Goal: Information Seeking & Learning: Check status

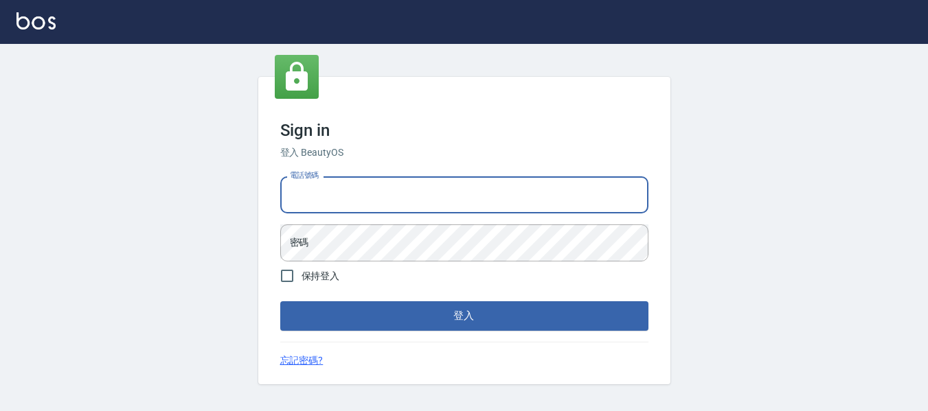
click at [373, 180] on input "電話號碼" at bounding box center [464, 194] width 368 height 37
type input "0932348952"
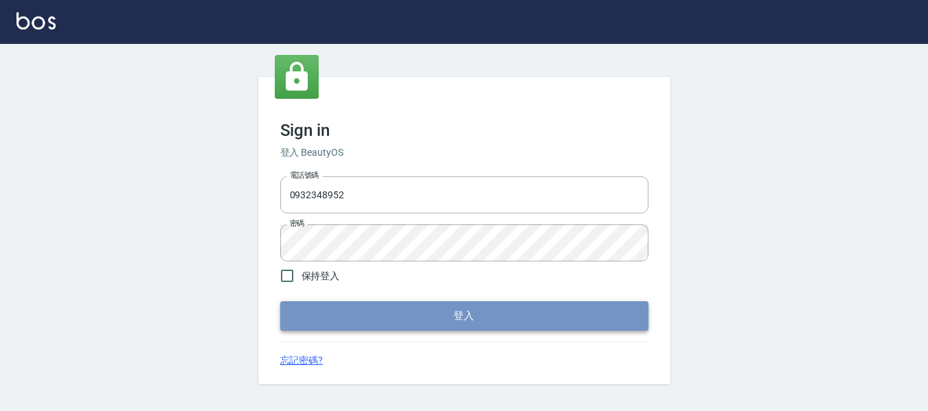
click at [471, 313] on button "登入" at bounding box center [464, 315] width 368 height 29
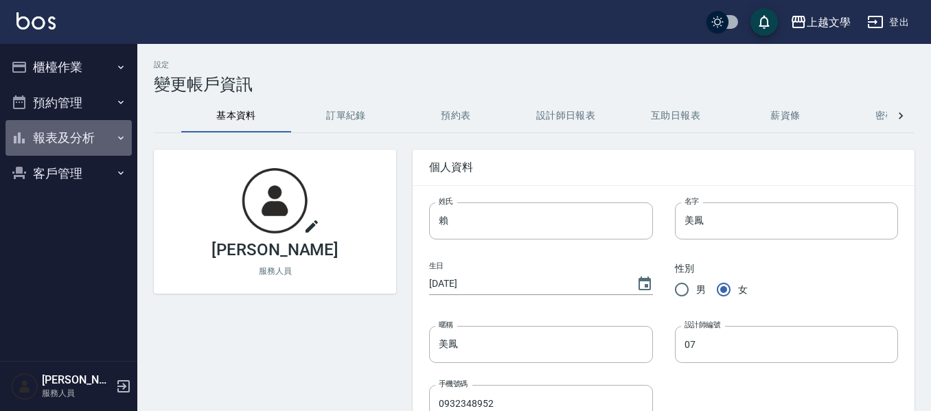
click at [43, 135] on button "報表及分析" at bounding box center [68, 138] width 126 height 36
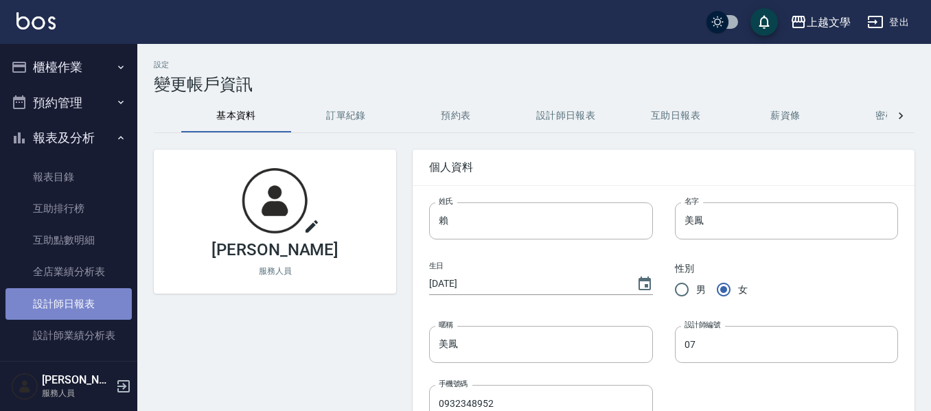
click at [81, 302] on link "設計師日報表" at bounding box center [68, 304] width 126 height 32
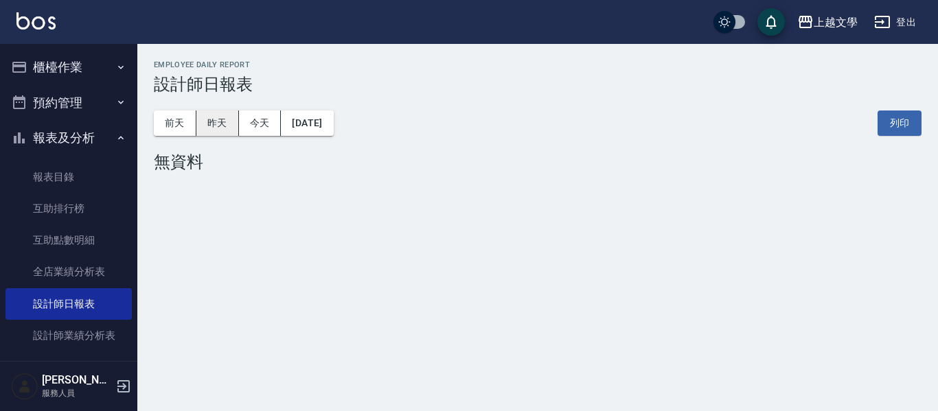
click at [220, 119] on button "昨天" at bounding box center [217, 123] width 43 height 25
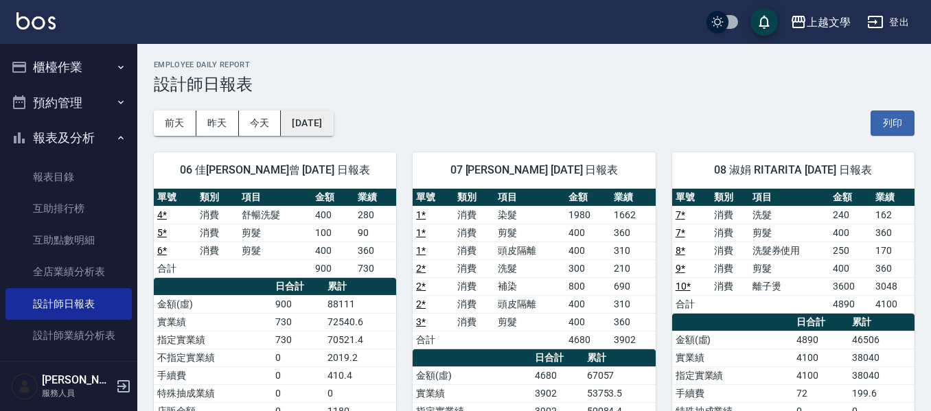
click at [333, 127] on button "[DATE]" at bounding box center [307, 123] width 52 height 25
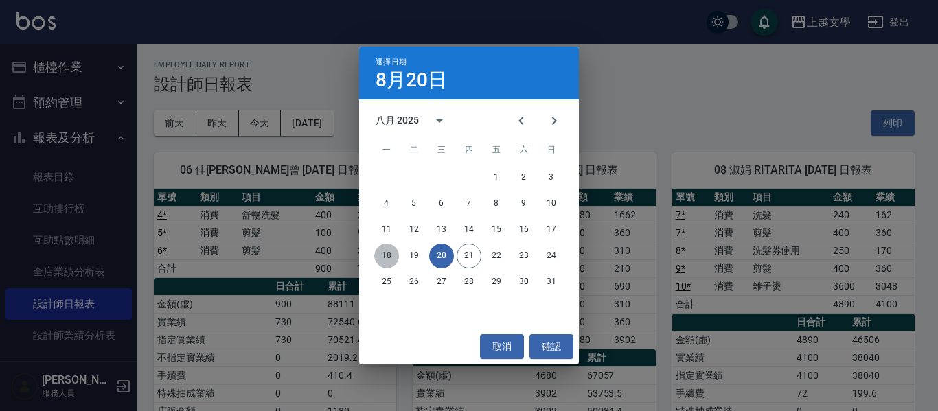
click at [390, 255] on button "18" at bounding box center [386, 256] width 25 height 25
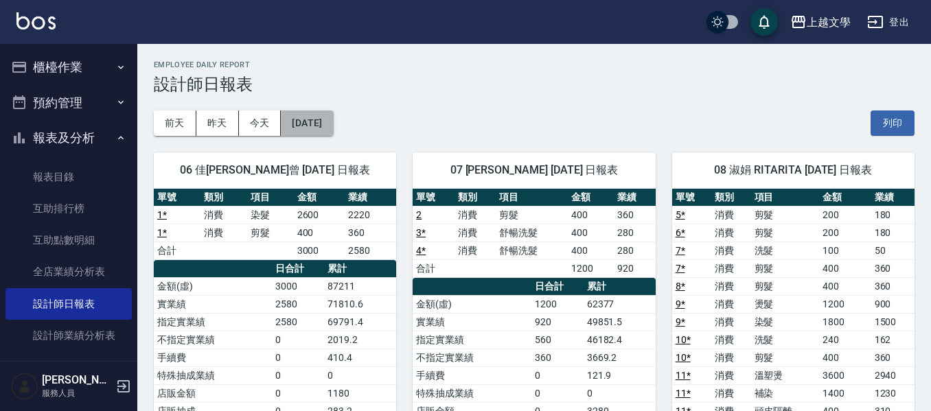
click at [322, 119] on button "[DATE]" at bounding box center [307, 123] width 52 height 25
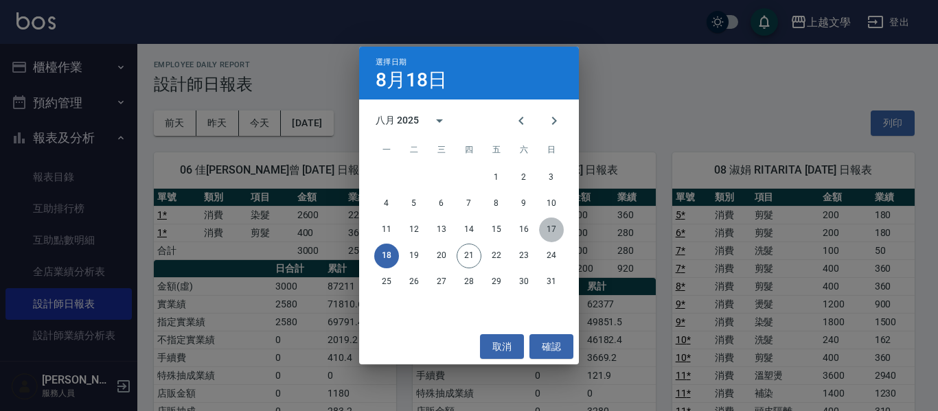
click at [551, 230] on button "17" at bounding box center [551, 230] width 25 height 25
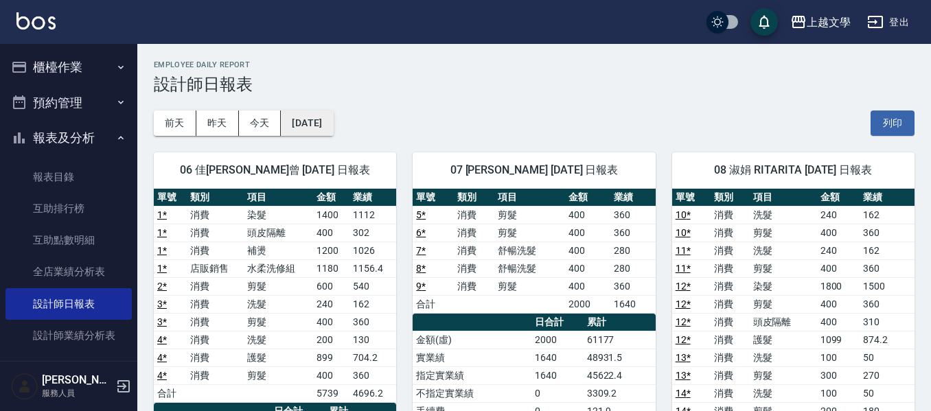
click at [333, 119] on button "[DATE]" at bounding box center [307, 123] width 52 height 25
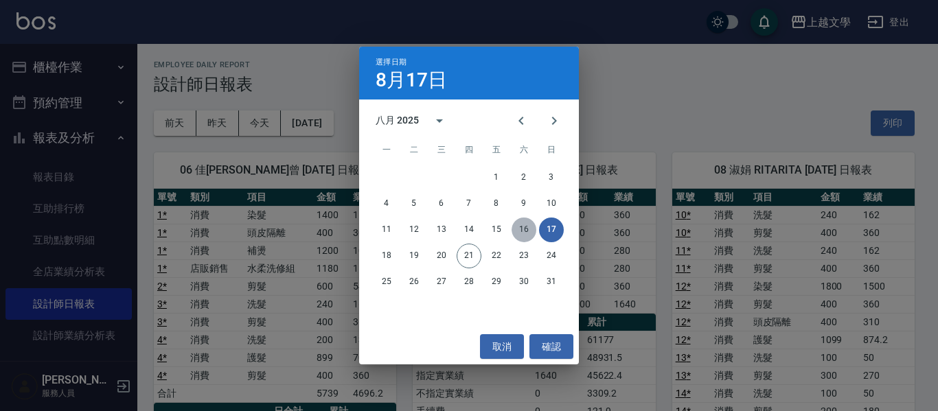
click at [522, 227] on button "16" at bounding box center [524, 230] width 25 height 25
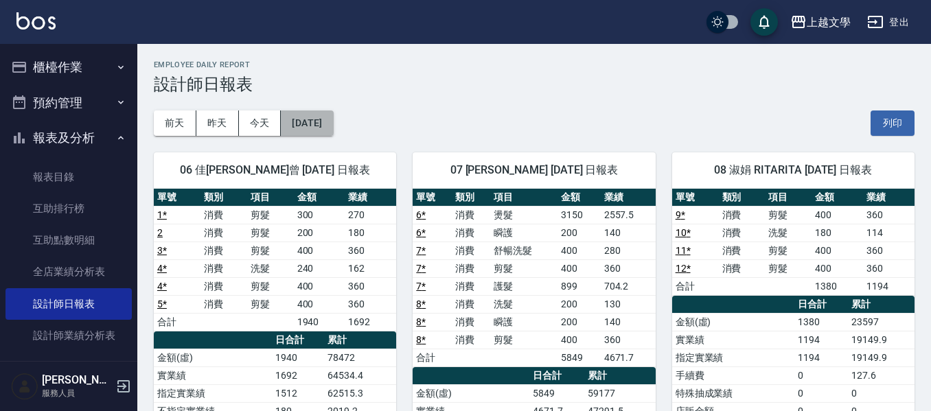
click at [311, 124] on button "[DATE]" at bounding box center [307, 123] width 52 height 25
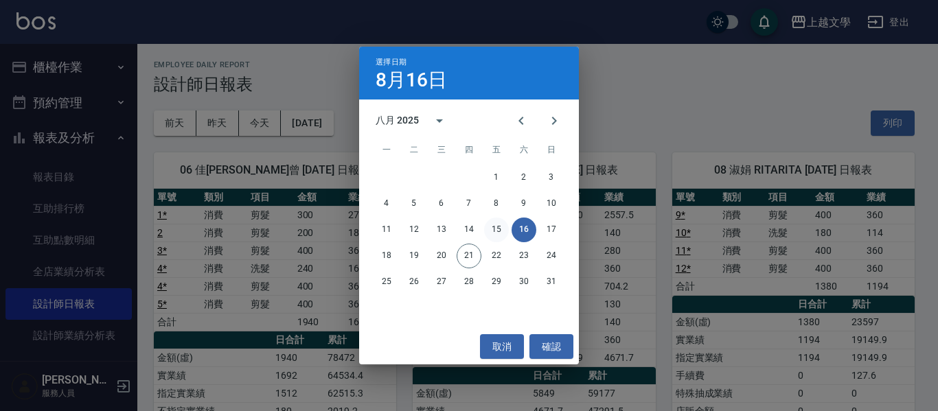
click at [492, 228] on button "15" at bounding box center [496, 230] width 25 height 25
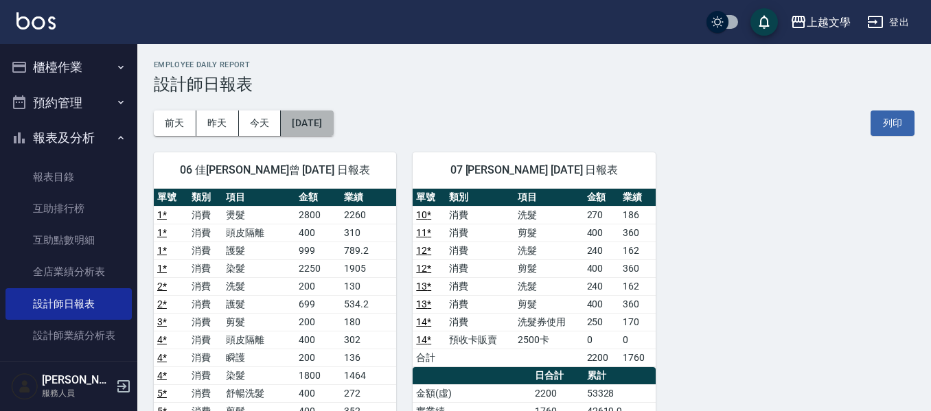
click at [333, 119] on button "[DATE]" at bounding box center [307, 123] width 52 height 25
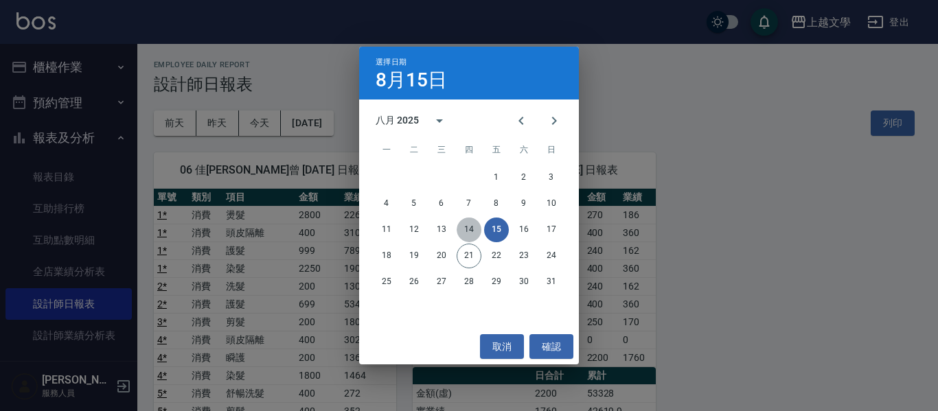
click at [466, 228] on button "14" at bounding box center [469, 230] width 25 height 25
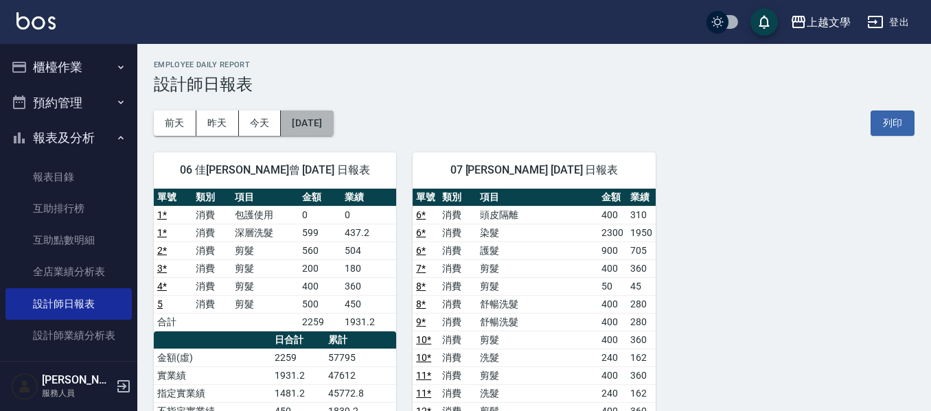
click at [332, 117] on button "[DATE]" at bounding box center [307, 123] width 52 height 25
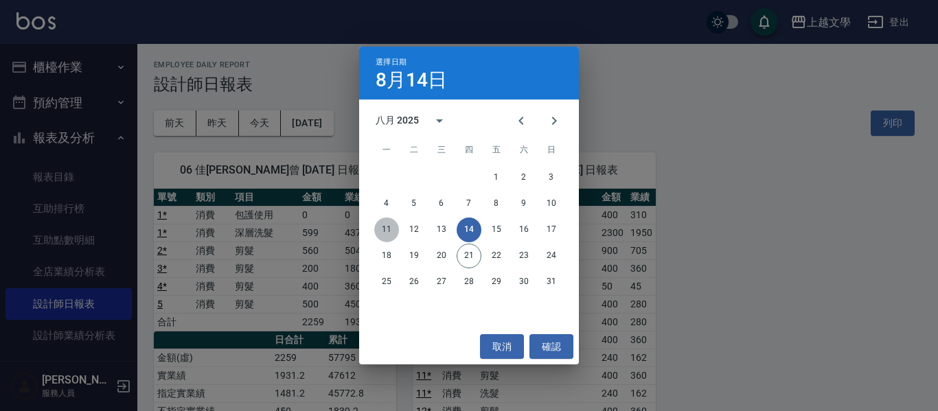
click at [393, 230] on button "11" at bounding box center [386, 230] width 25 height 25
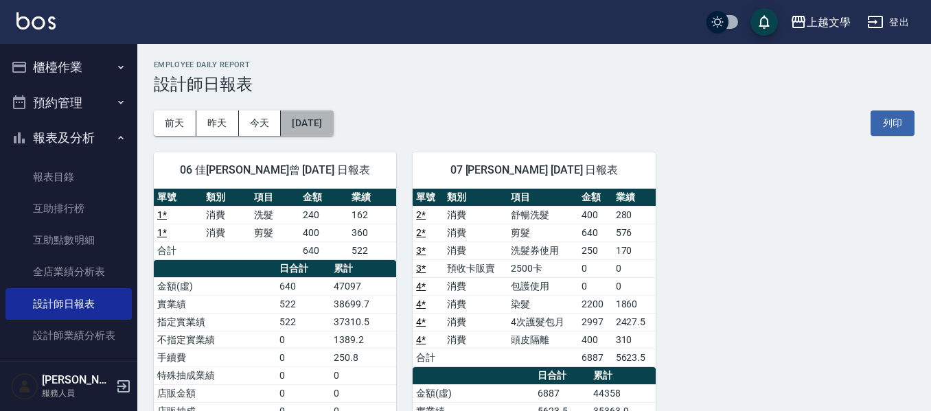
click at [330, 117] on button "[DATE]" at bounding box center [307, 123] width 52 height 25
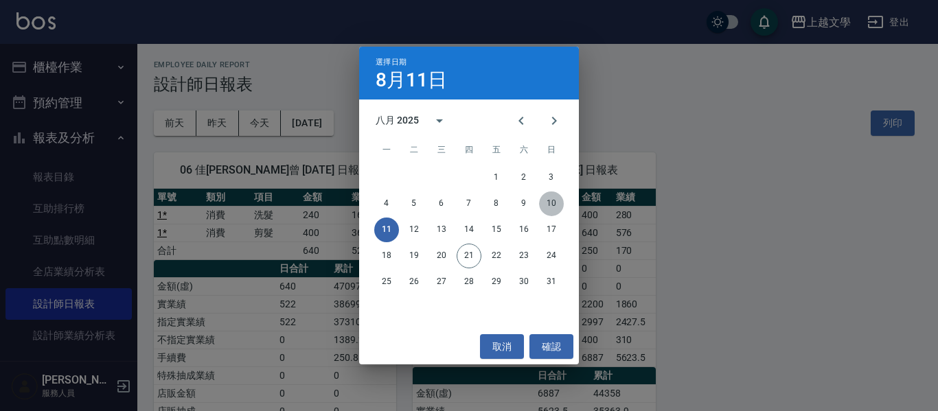
click at [560, 204] on button "10" at bounding box center [551, 204] width 25 height 25
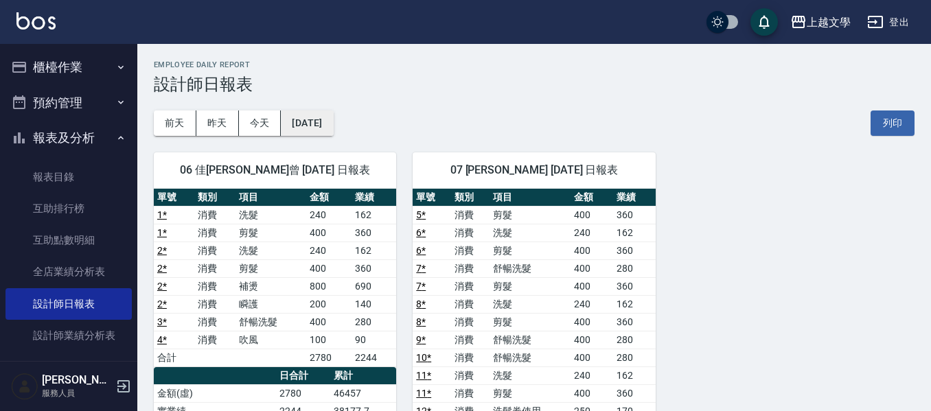
click at [333, 118] on button "[DATE]" at bounding box center [307, 123] width 52 height 25
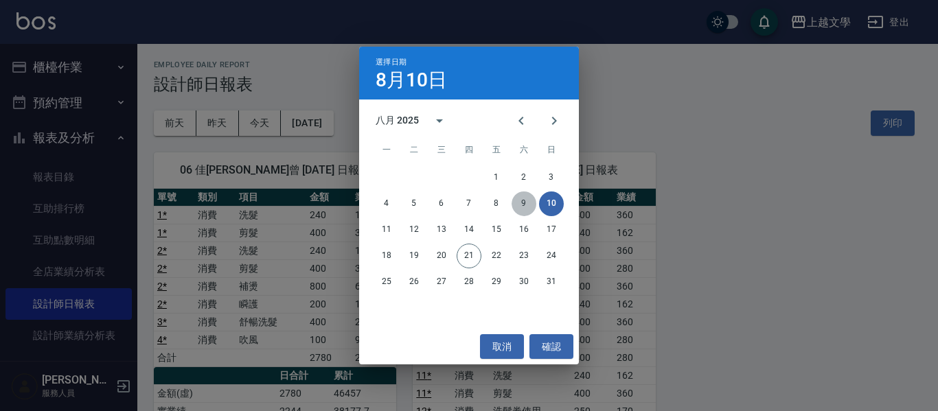
click at [526, 210] on button "9" at bounding box center [524, 204] width 25 height 25
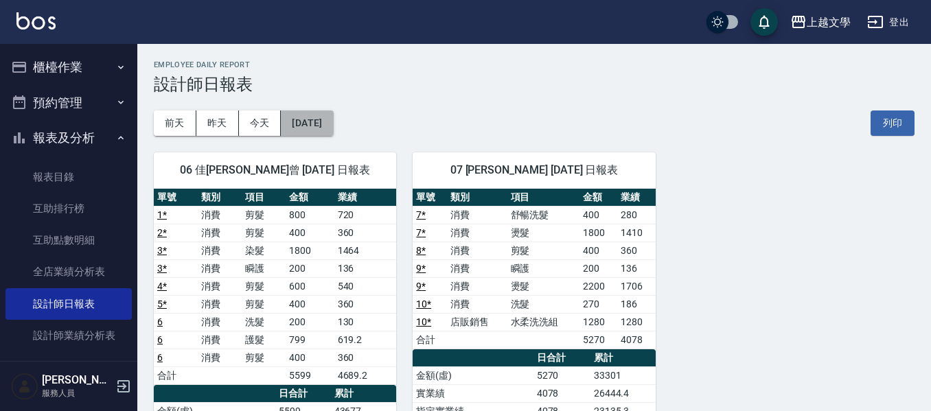
click at [326, 128] on button "[DATE]" at bounding box center [307, 123] width 52 height 25
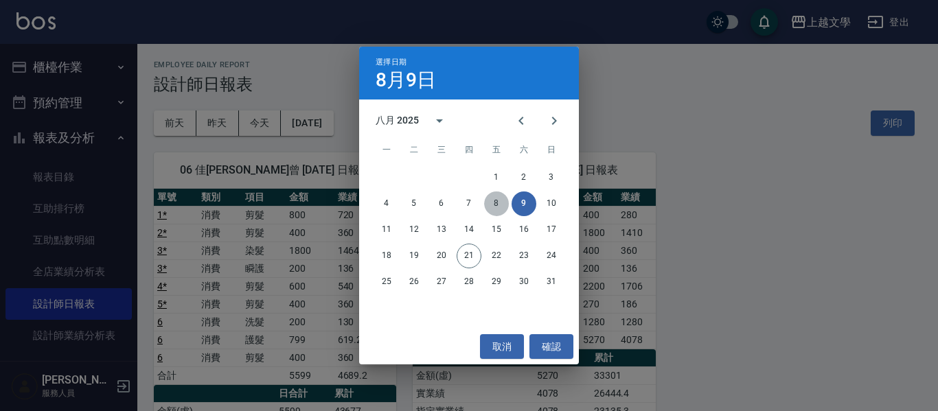
click at [495, 209] on button "8" at bounding box center [496, 204] width 25 height 25
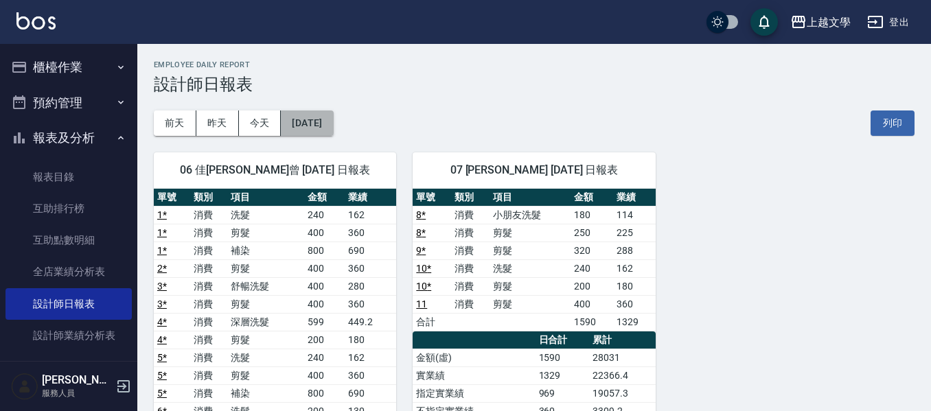
click at [333, 130] on button "[DATE]" at bounding box center [307, 123] width 52 height 25
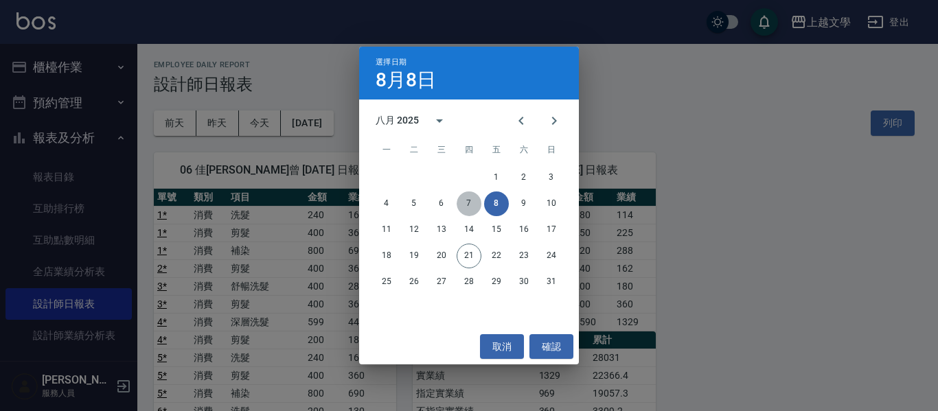
click at [468, 203] on button "7" at bounding box center [469, 204] width 25 height 25
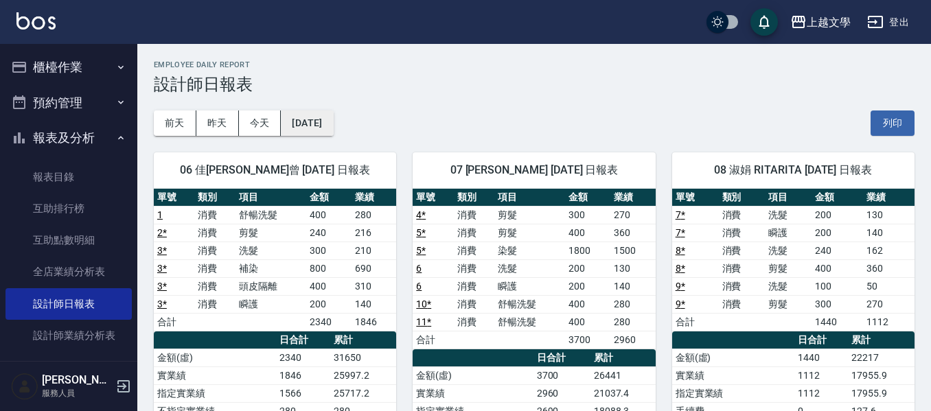
click at [333, 121] on button "[DATE]" at bounding box center [307, 123] width 52 height 25
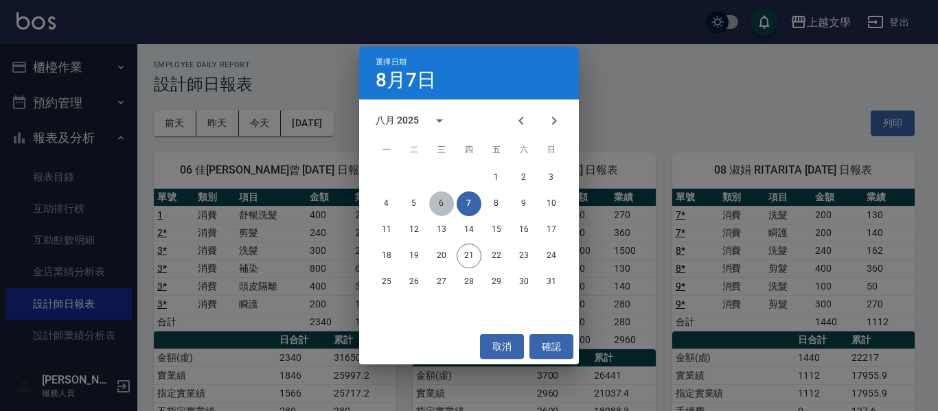
click at [440, 203] on button "6" at bounding box center [441, 204] width 25 height 25
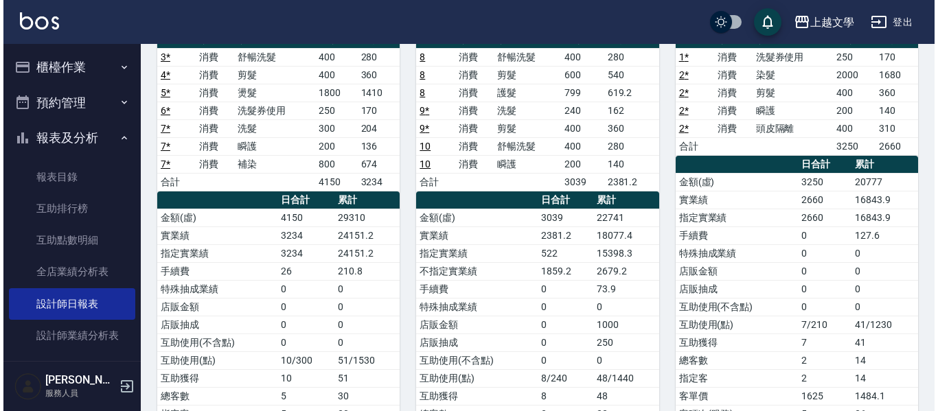
scroll to position [69, 0]
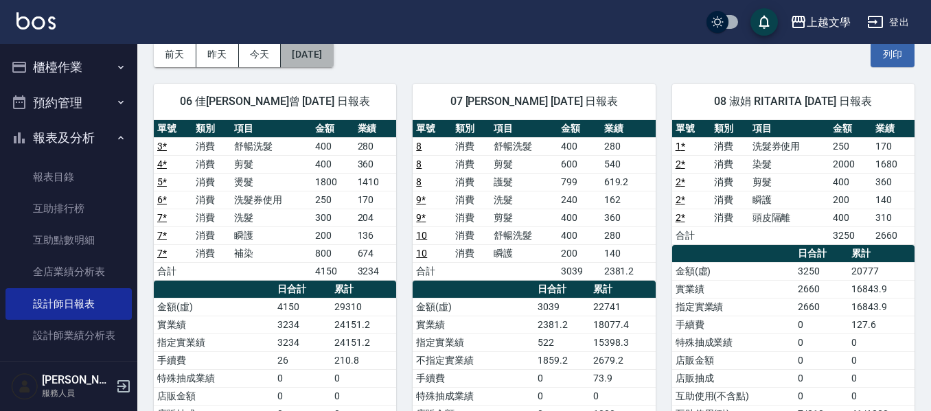
click at [321, 53] on button "[DATE]" at bounding box center [307, 54] width 52 height 25
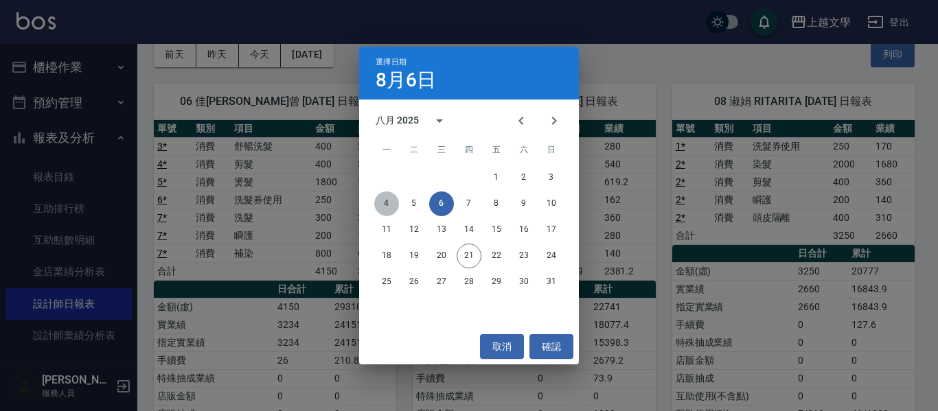
click at [387, 207] on button "4" at bounding box center [386, 204] width 25 height 25
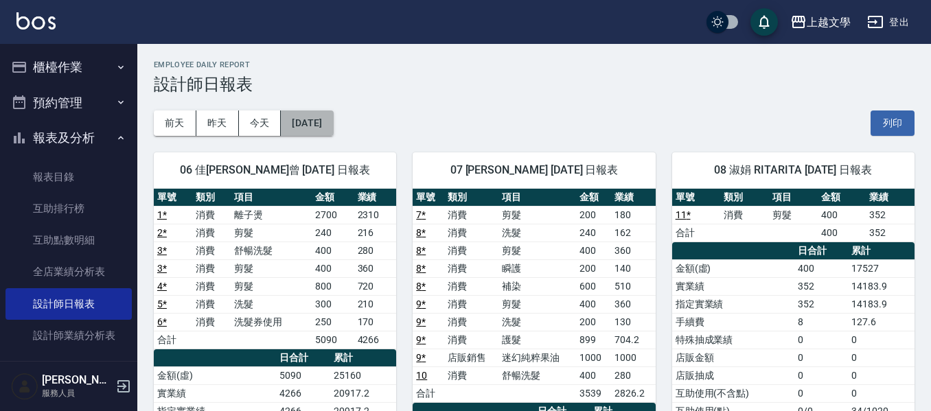
click at [323, 122] on button "[DATE]" at bounding box center [307, 123] width 52 height 25
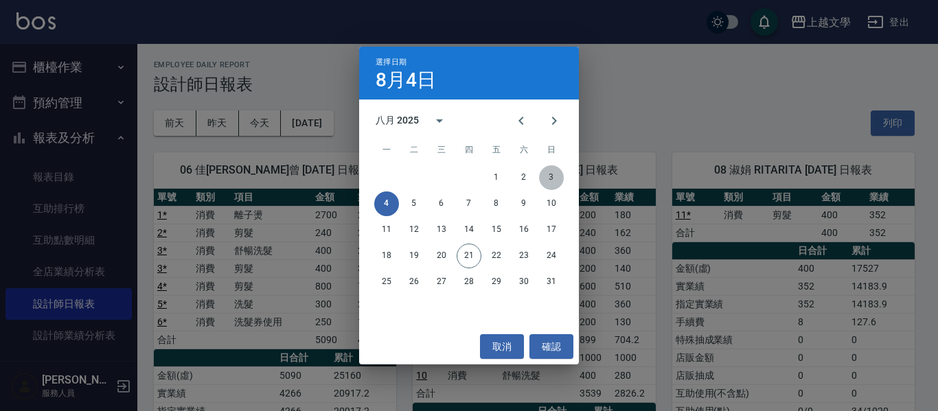
click at [550, 174] on button "3" at bounding box center [551, 177] width 25 height 25
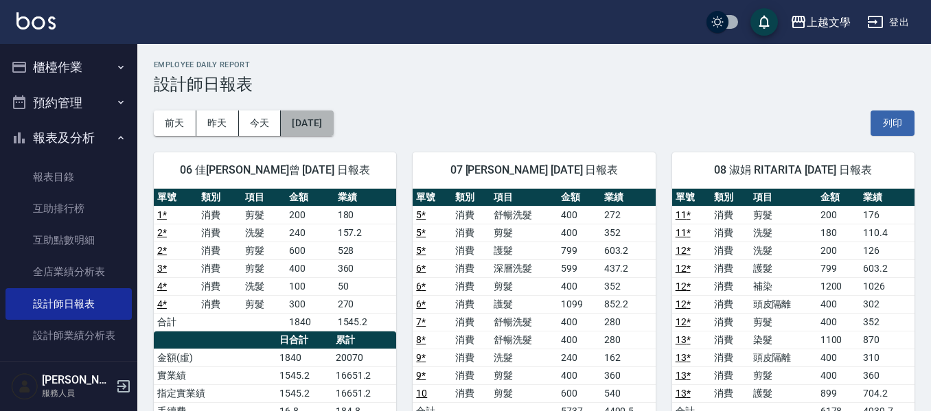
click at [305, 117] on button "[DATE]" at bounding box center [307, 123] width 52 height 25
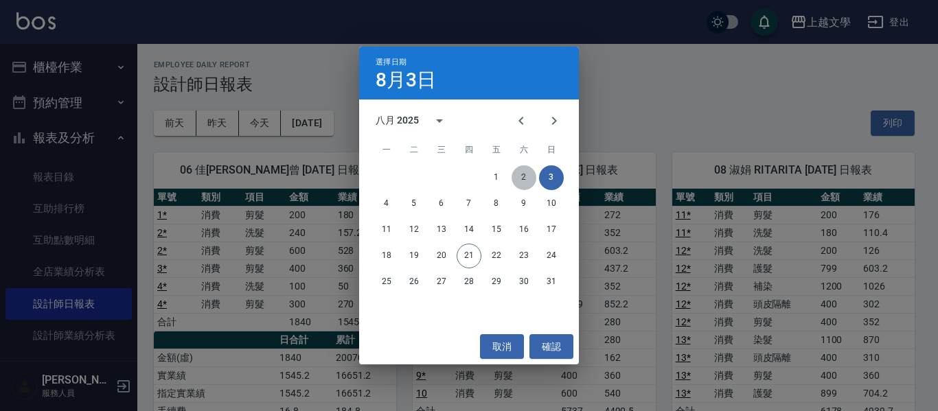
click at [527, 174] on button "2" at bounding box center [524, 177] width 25 height 25
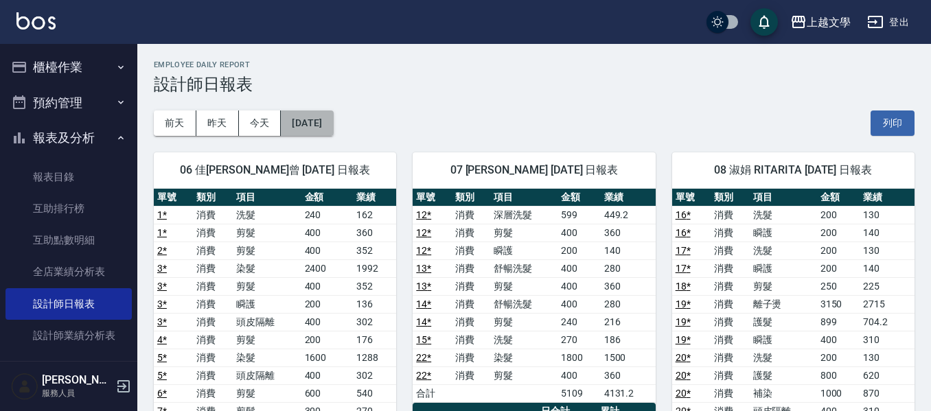
click at [333, 123] on button "[DATE]" at bounding box center [307, 123] width 52 height 25
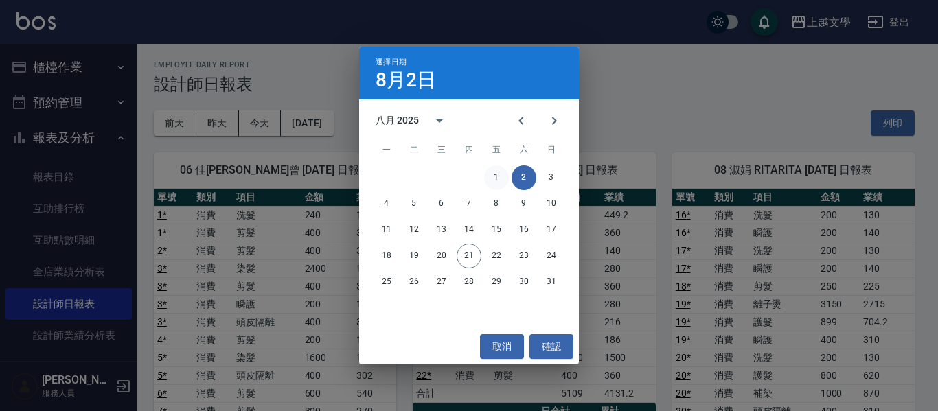
click at [496, 177] on button "1" at bounding box center [496, 177] width 25 height 25
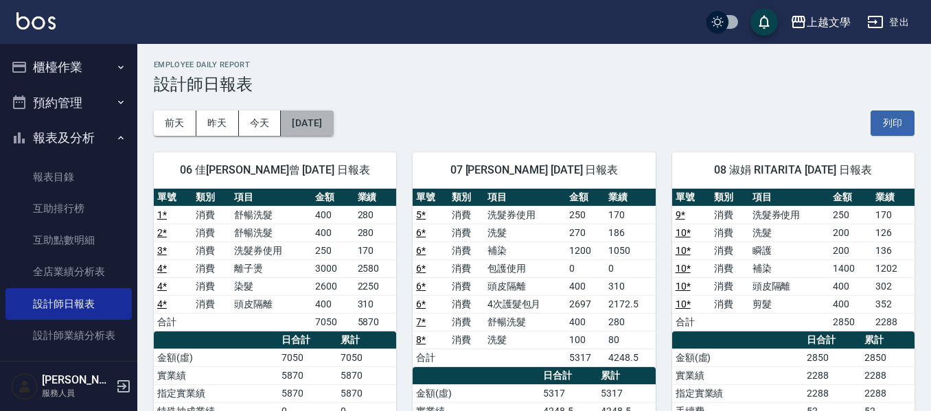
click at [325, 127] on button "[DATE]" at bounding box center [307, 123] width 52 height 25
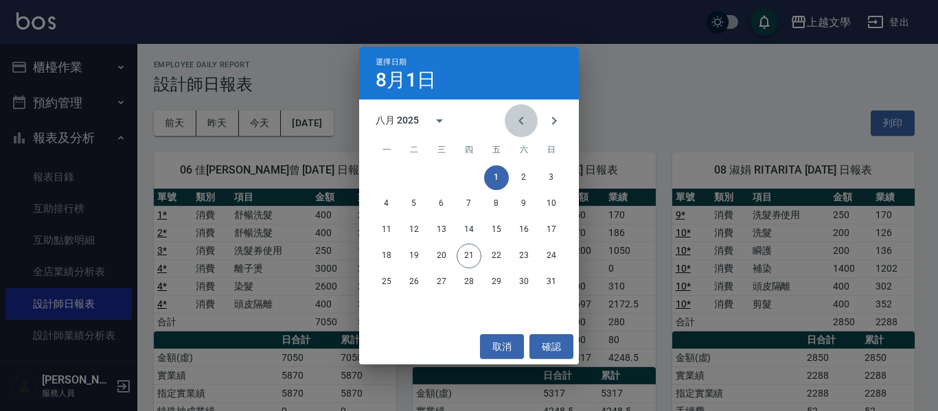
click at [520, 124] on icon "Previous month" at bounding box center [521, 121] width 16 height 16
click at [469, 277] on button "31" at bounding box center [469, 282] width 25 height 25
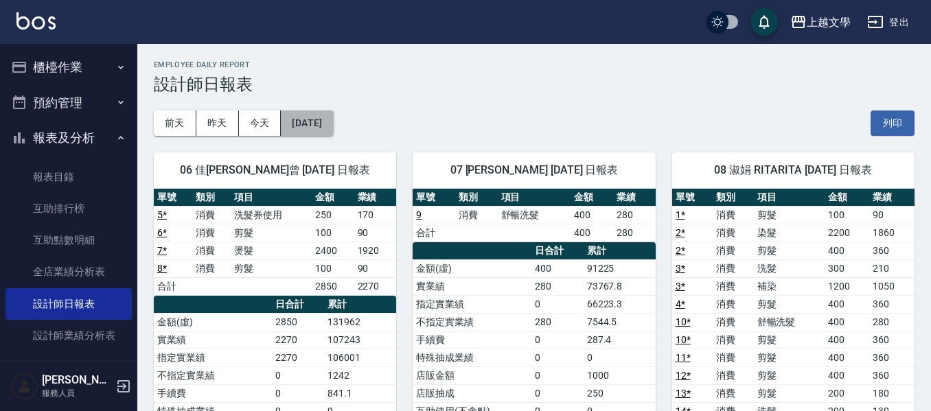
click at [329, 123] on button "[DATE]" at bounding box center [307, 123] width 52 height 25
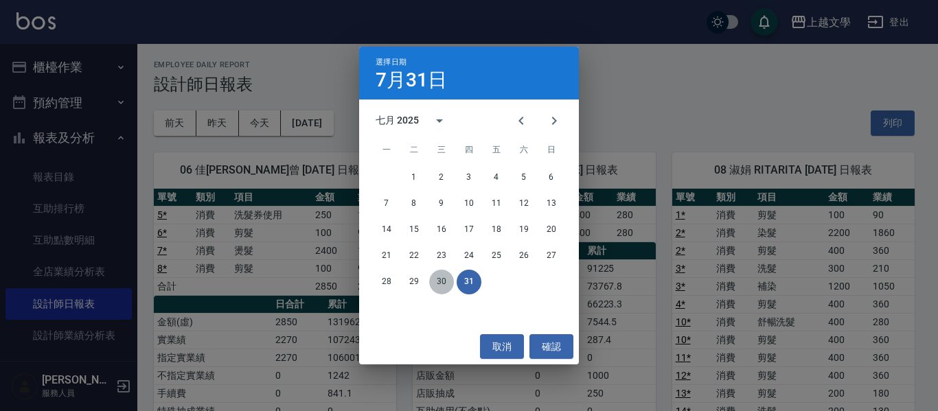
click at [436, 282] on button "30" at bounding box center [441, 282] width 25 height 25
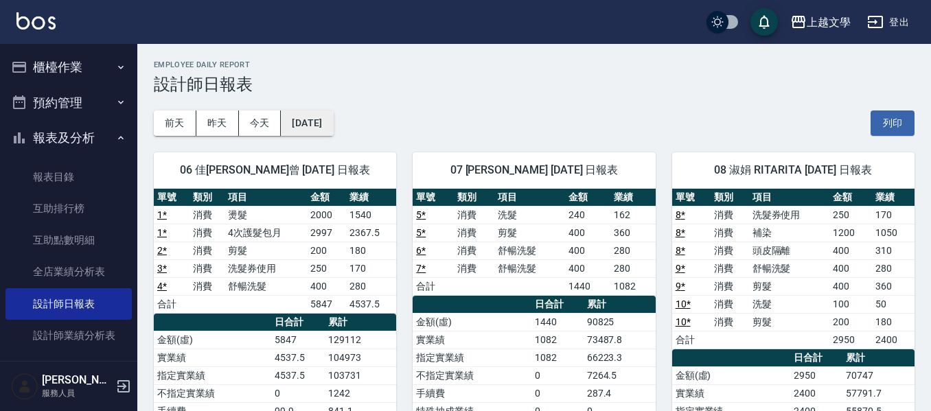
click at [333, 122] on button "[DATE]" at bounding box center [307, 123] width 52 height 25
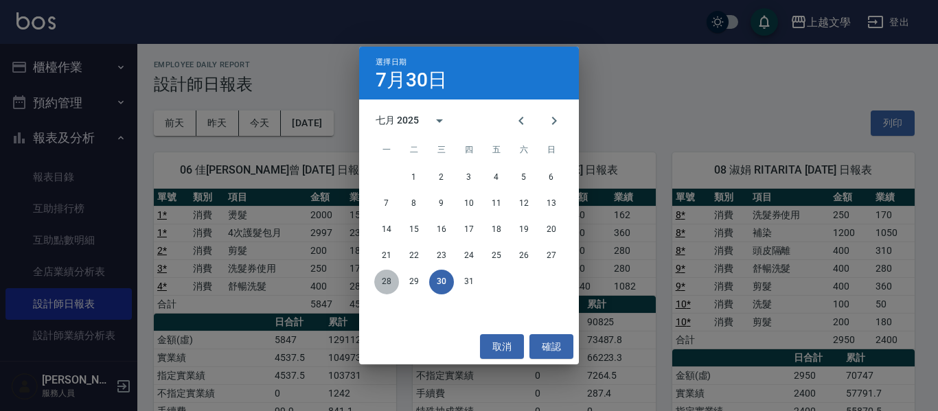
click at [385, 276] on button "28" at bounding box center [386, 282] width 25 height 25
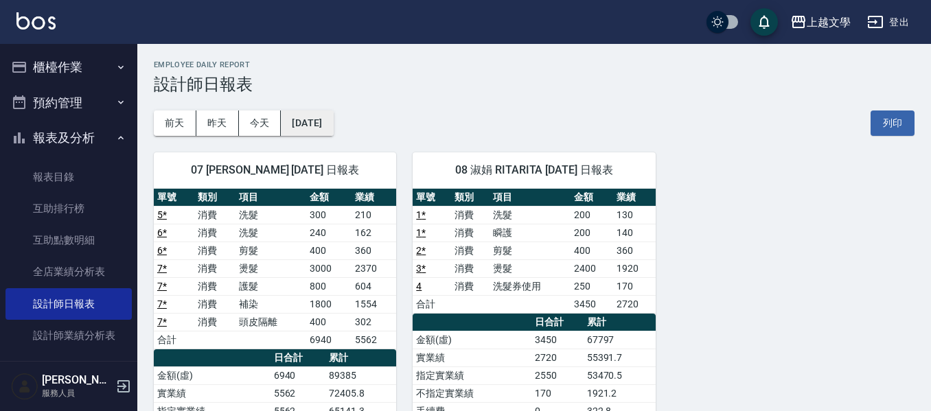
click at [325, 116] on button "[DATE]" at bounding box center [307, 123] width 52 height 25
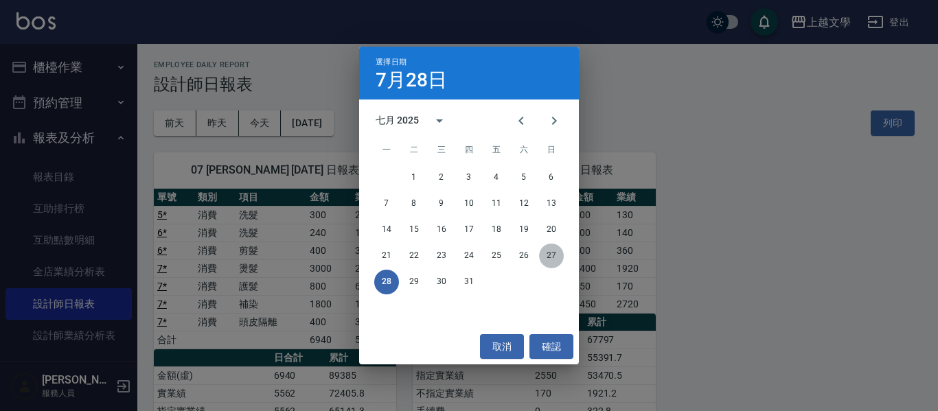
click at [554, 254] on button "27" at bounding box center [551, 256] width 25 height 25
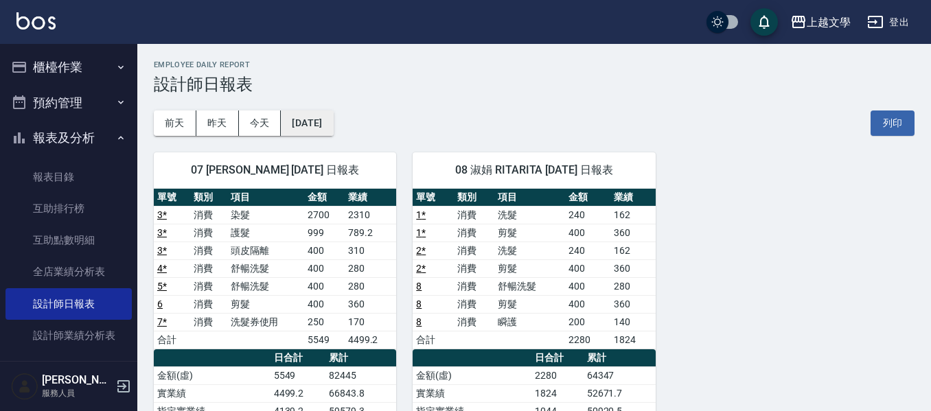
click at [331, 127] on button "[DATE]" at bounding box center [307, 123] width 52 height 25
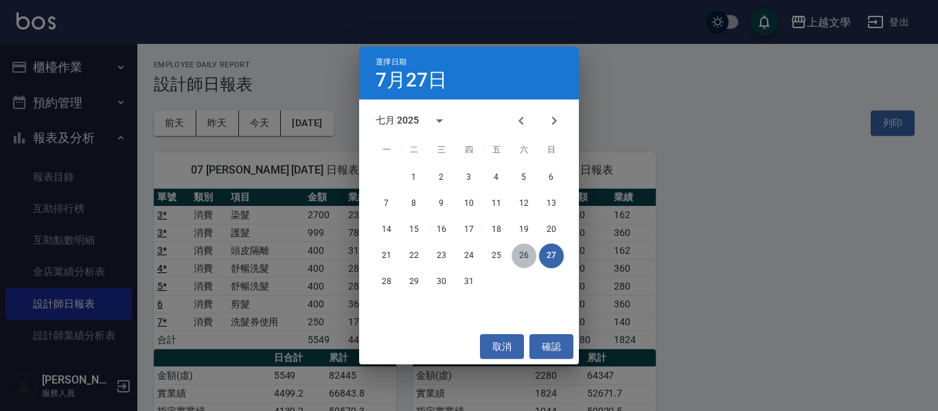
click at [527, 255] on button "26" at bounding box center [524, 256] width 25 height 25
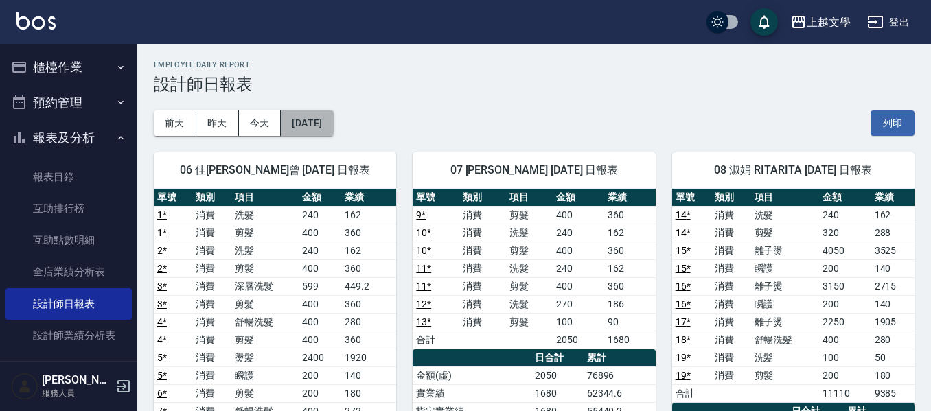
click at [324, 130] on button "[DATE]" at bounding box center [307, 123] width 52 height 25
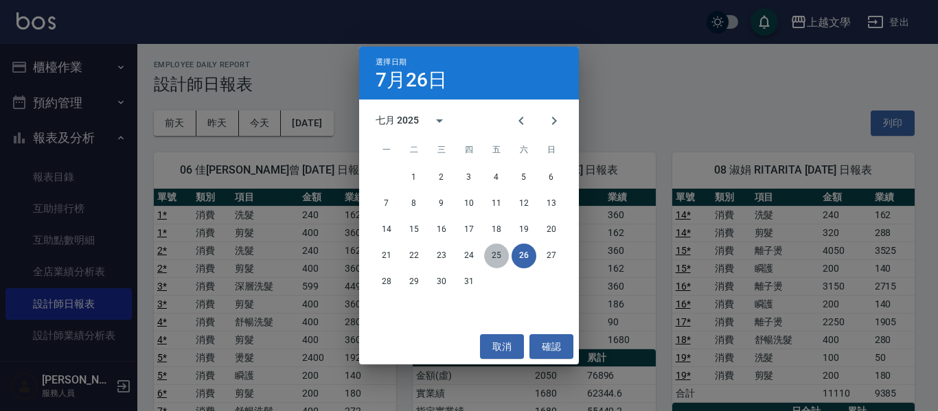
click at [494, 258] on button "25" at bounding box center [496, 256] width 25 height 25
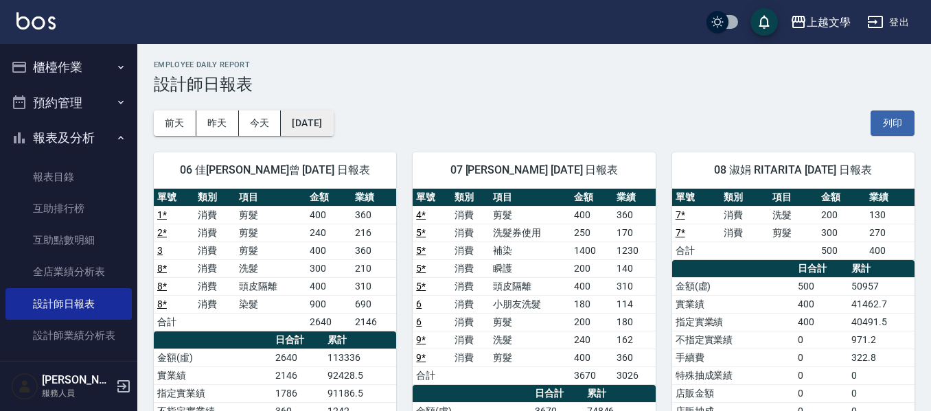
click at [333, 126] on button "[DATE]" at bounding box center [307, 123] width 52 height 25
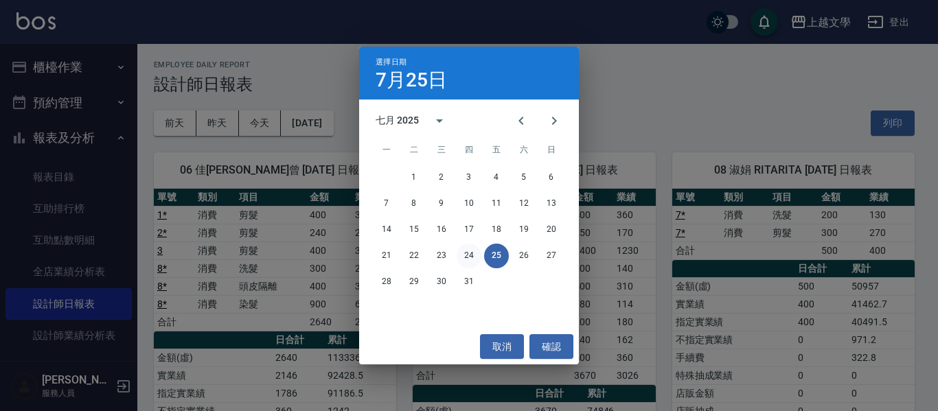
click at [471, 256] on button "24" at bounding box center [469, 256] width 25 height 25
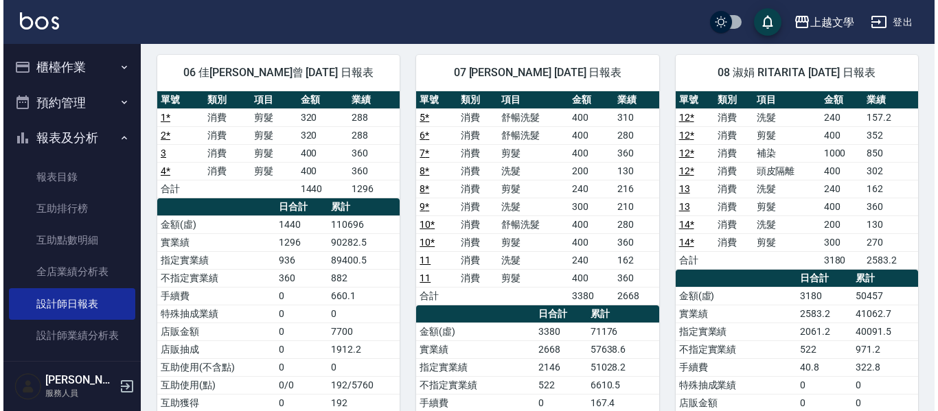
scroll to position [69, 0]
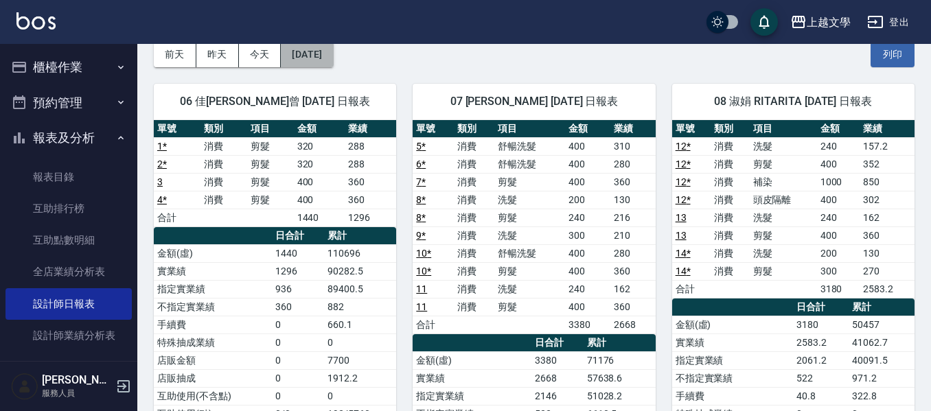
click at [333, 60] on button "[DATE]" at bounding box center [307, 54] width 52 height 25
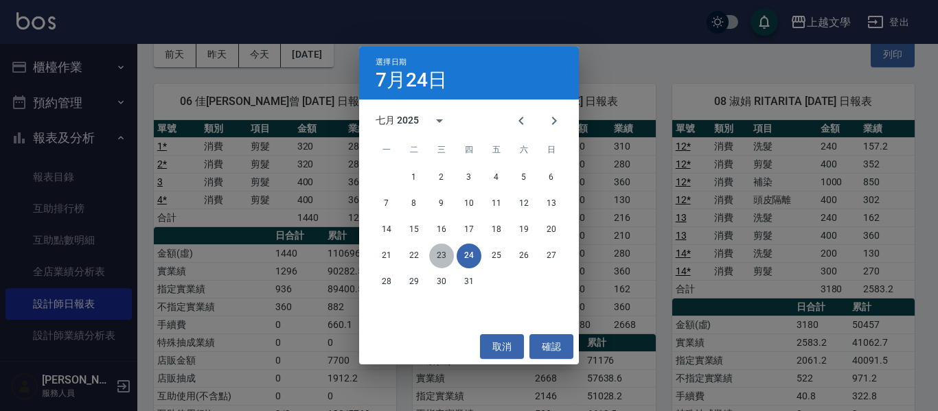
click at [445, 258] on button "23" at bounding box center [441, 256] width 25 height 25
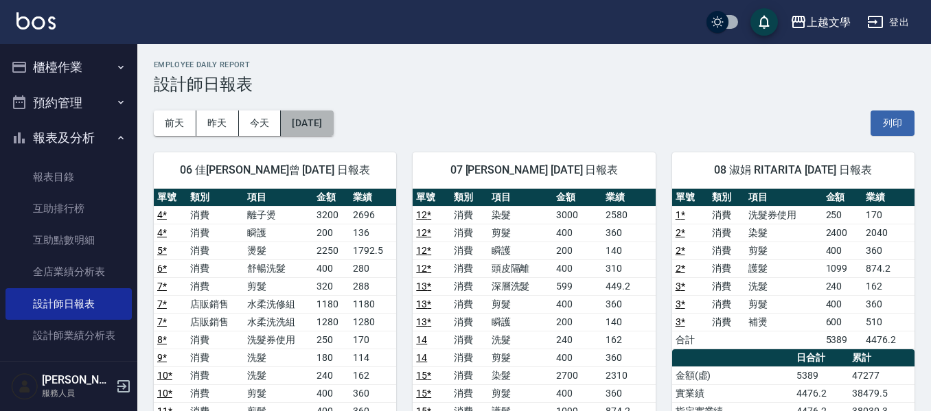
click at [333, 121] on button "[DATE]" at bounding box center [307, 123] width 52 height 25
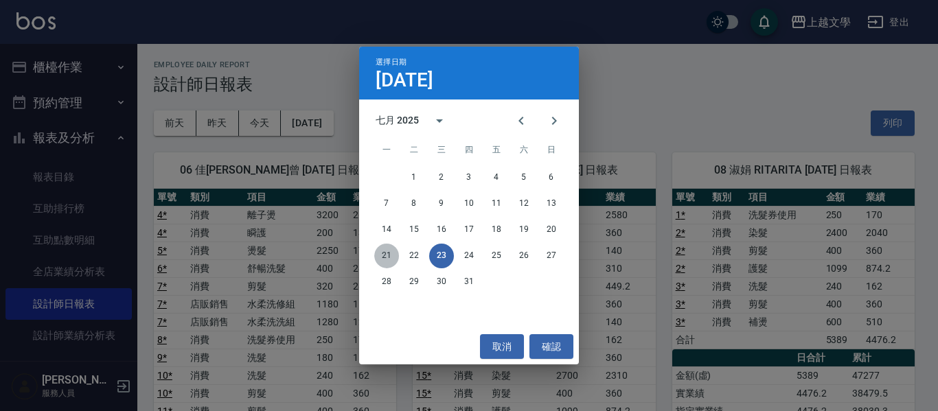
click at [390, 253] on button "21" at bounding box center [386, 256] width 25 height 25
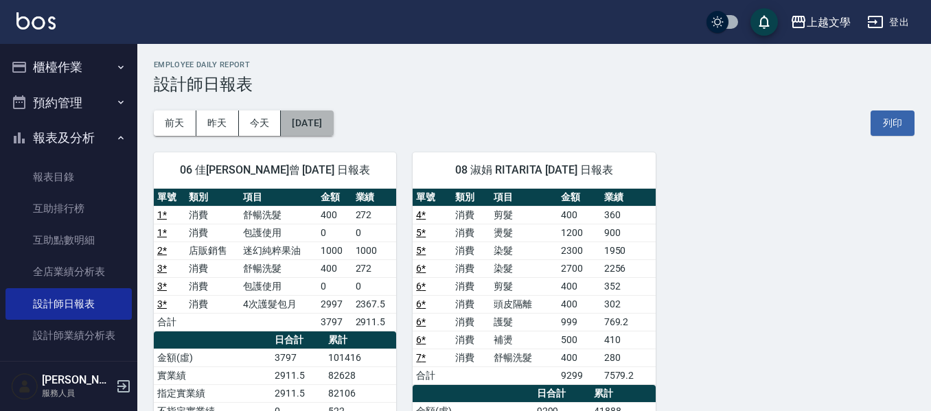
click at [330, 128] on button "[DATE]" at bounding box center [307, 123] width 52 height 25
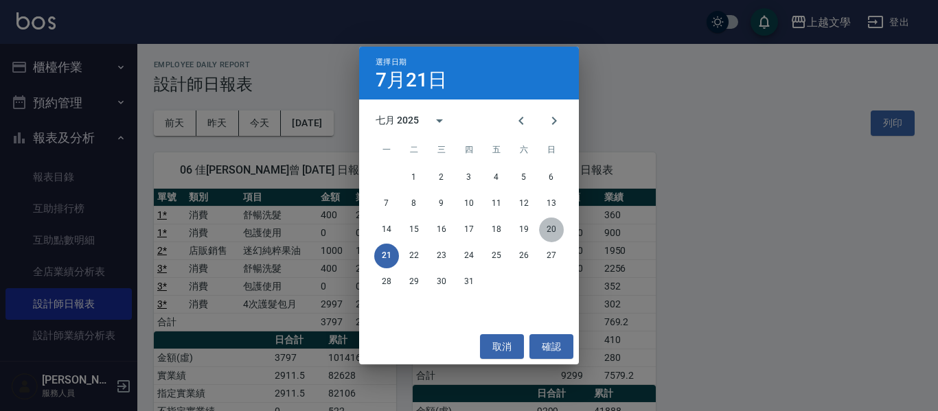
click at [549, 230] on button "20" at bounding box center [551, 230] width 25 height 25
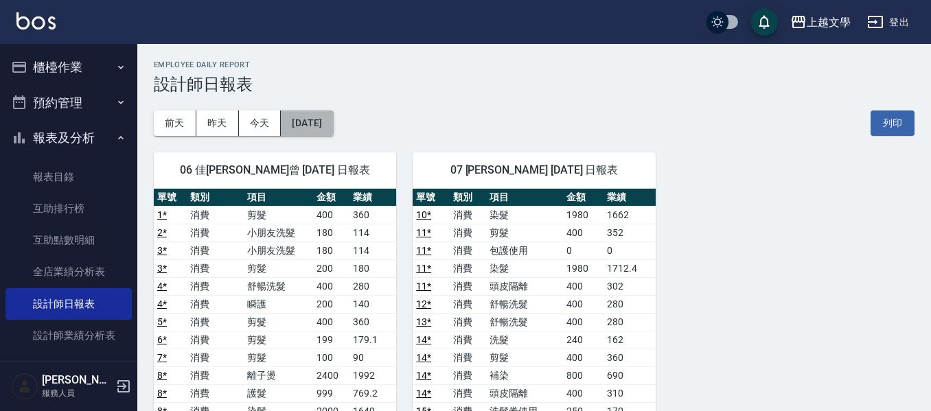
click at [306, 116] on button "[DATE]" at bounding box center [307, 123] width 52 height 25
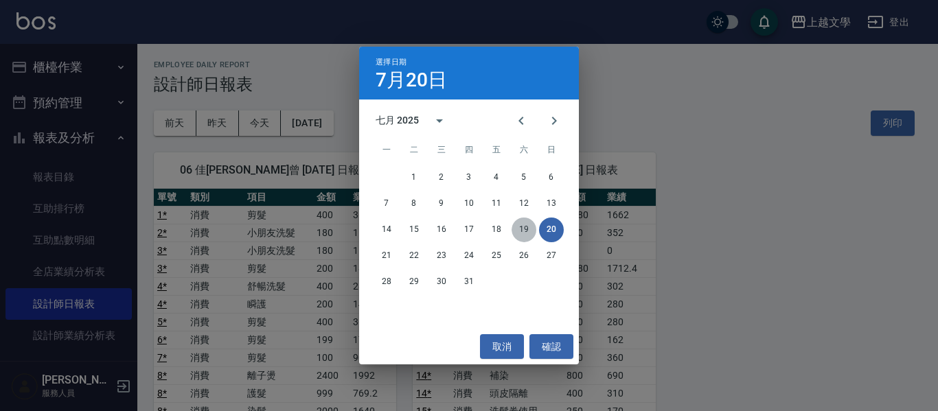
click at [520, 227] on button "19" at bounding box center [524, 230] width 25 height 25
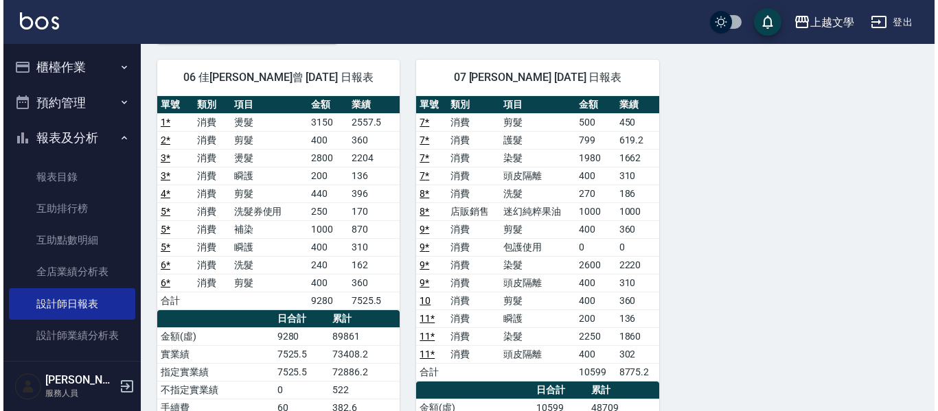
scroll to position [69, 0]
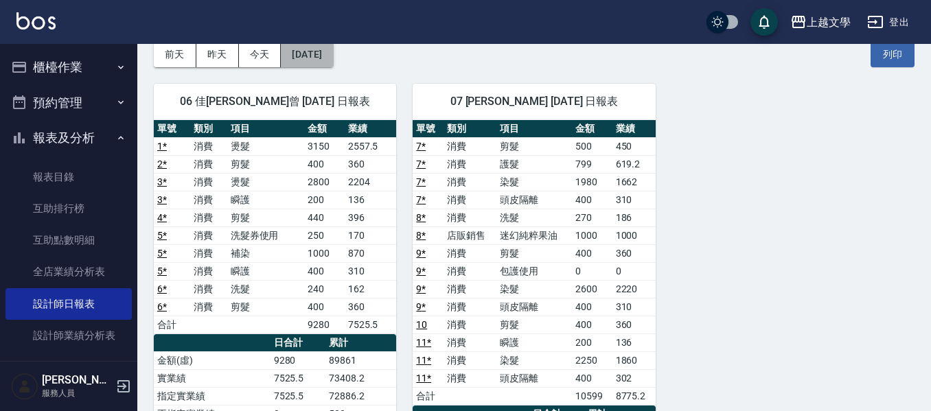
click at [323, 50] on button "[DATE]" at bounding box center [307, 54] width 52 height 25
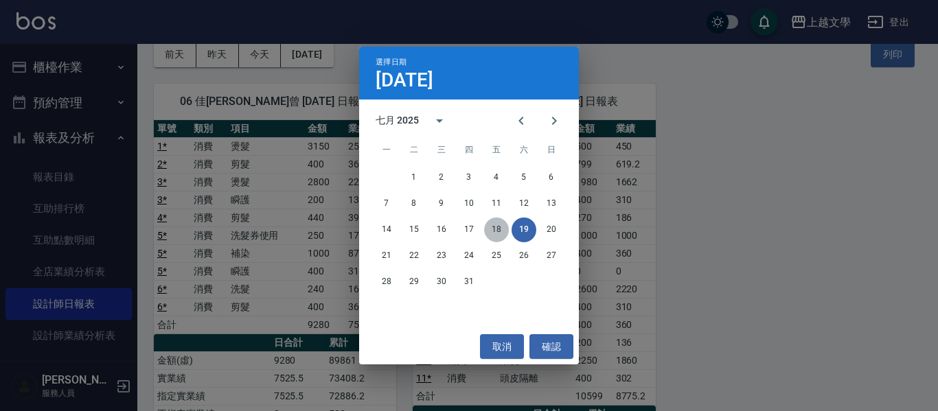
click at [499, 233] on button "18" at bounding box center [496, 230] width 25 height 25
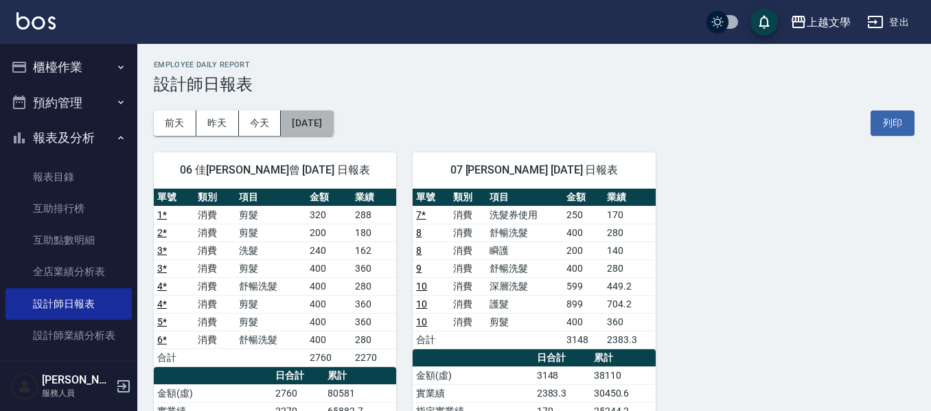
click at [308, 125] on button "[DATE]" at bounding box center [307, 123] width 52 height 25
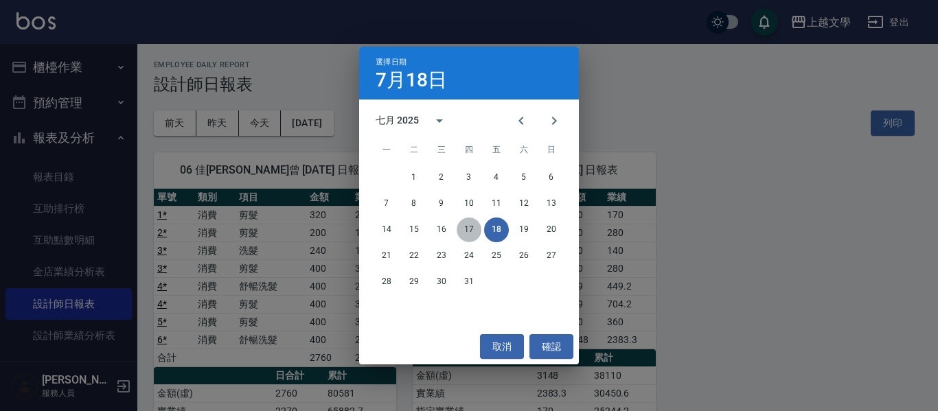
click at [473, 227] on button "17" at bounding box center [469, 230] width 25 height 25
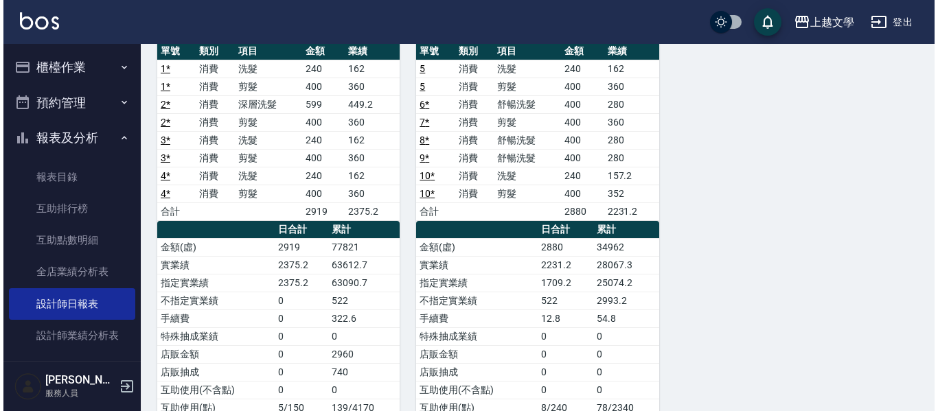
scroll to position [69, 0]
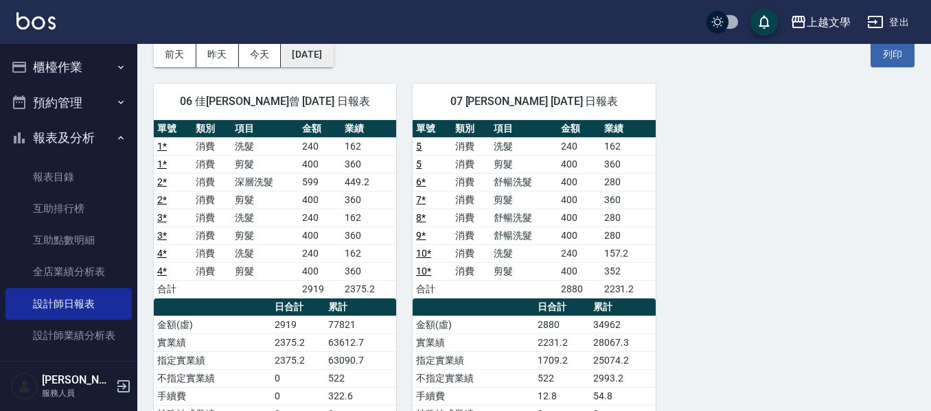
click at [333, 54] on button "[DATE]" at bounding box center [307, 54] width 52 height 25
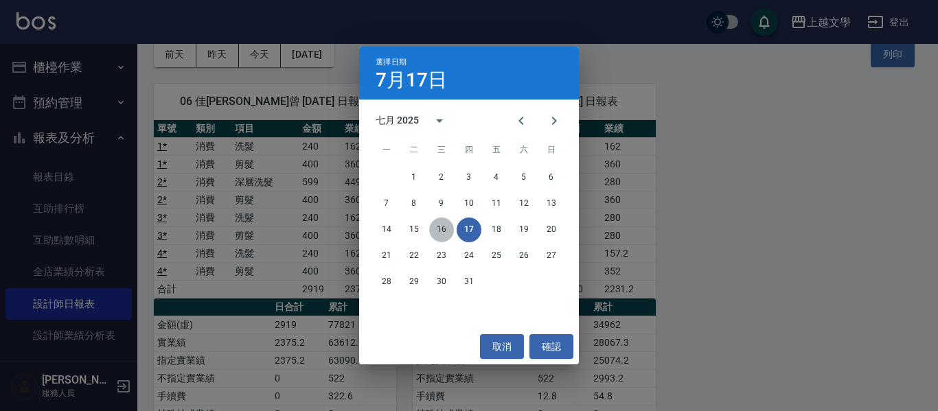
click at [442, 231] on button "16" at bounding box center [441, 230] width 25 height 25
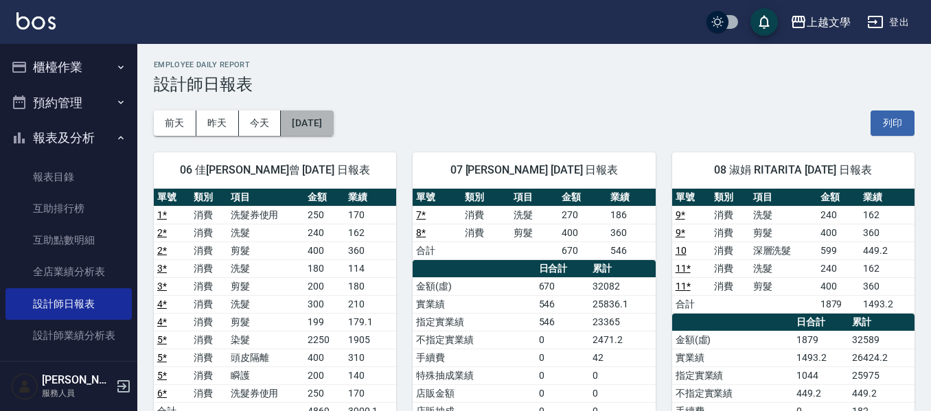
click at [323, 122] on button "[DATE]" at bounding box center [307, 123] width 52 height 25
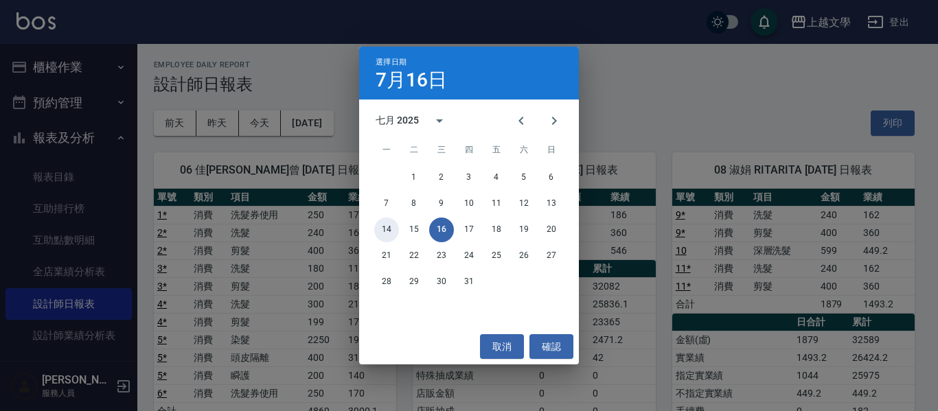
click at [394, 230] on button "14" at bounding box center [386, 230] width 25 height 25
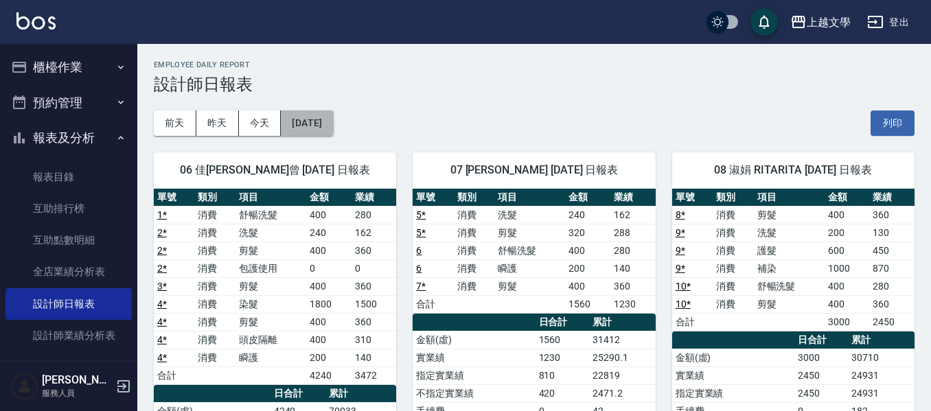
click at [309, 126] on button "[DATE]" at bounding box center [307, 123] width 52 height 25
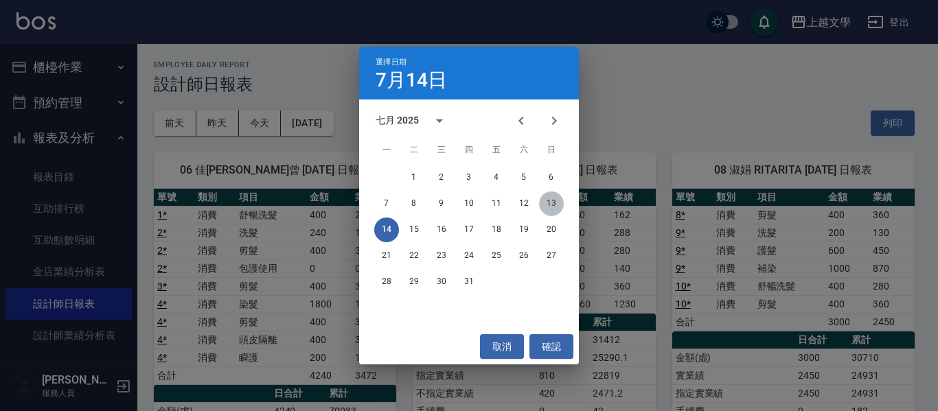
click at [558, 205] on button "13" at bounding box center [551, 204] width 25 height 25
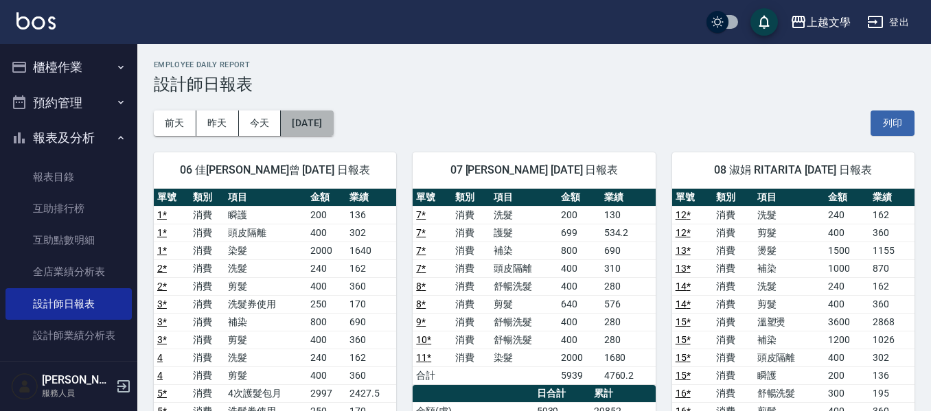
click at [312, 124] on button "[DATE]" at bounding box center [307, 123] width 52 height 25
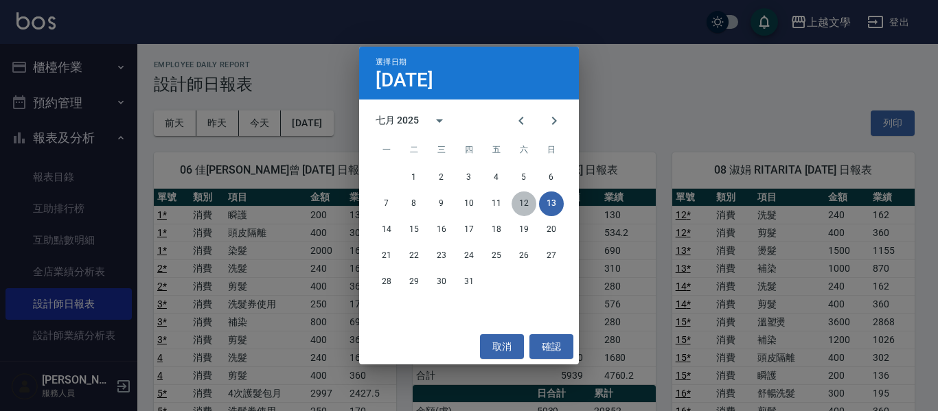
click at [527, 208] on button "12" at bounding box center [524, 204] width 25 height 25
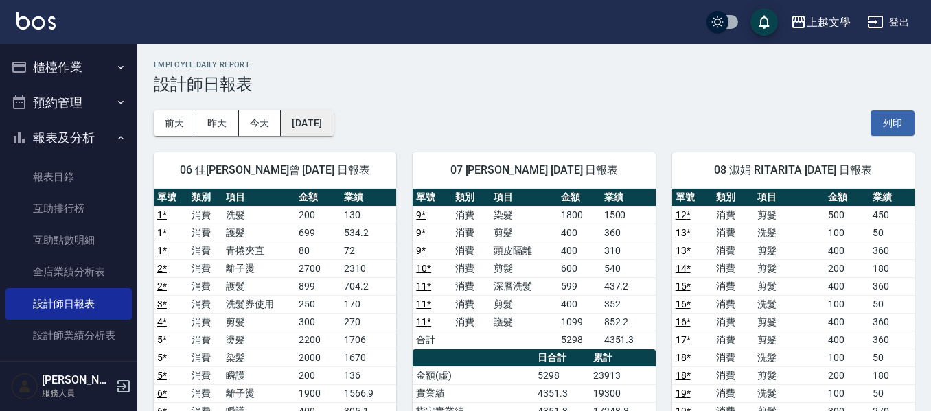
click at [330, 129] on button "[DATE]" at bounding box center [307, 123] width 52 height 25
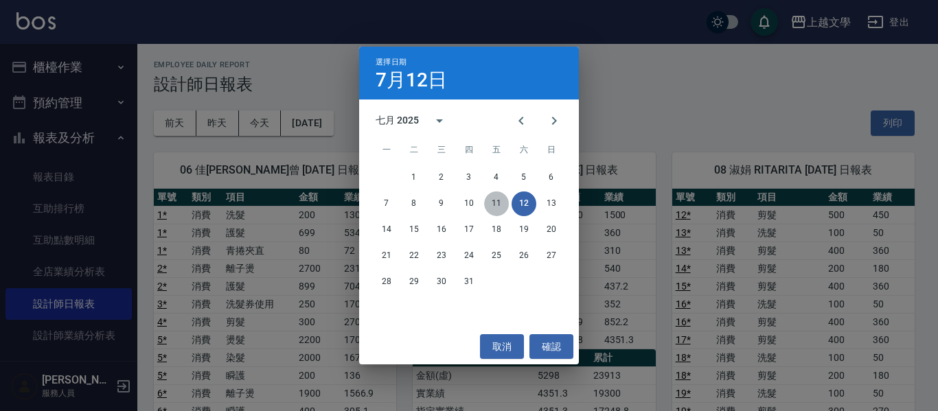
click at [492, 207] on button "11" at bounding box center [496, 204] width 25 height 25
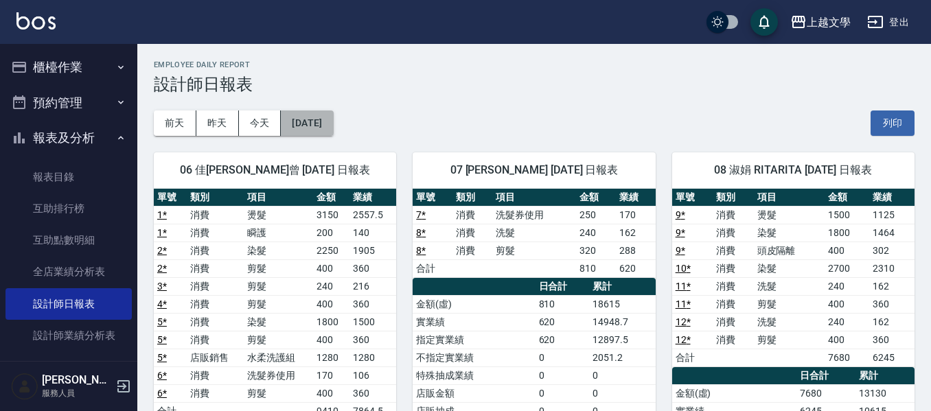
click at [313, 124] on button "[DATE]" at bounding box center [307, 123] width 52 height 25
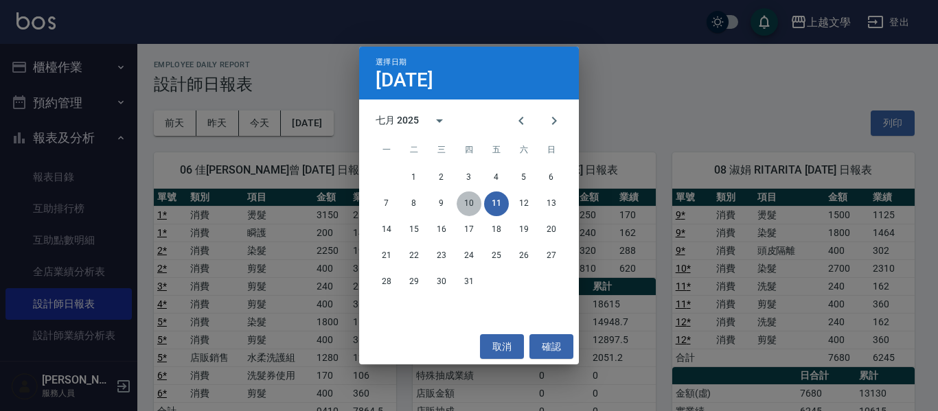
click at [473, 205] on button "10" at bounding box center [469, 204] width 25 height 25
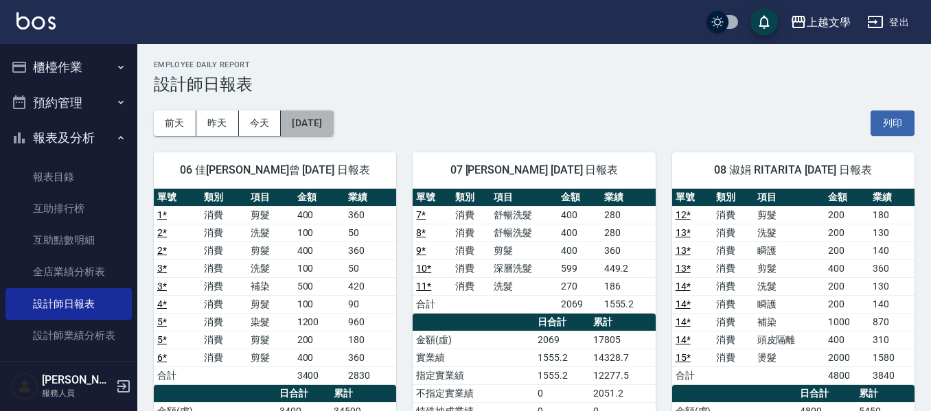
click at [328, 124] on button "[DATE]" at bounding box center [307, 123] width 52 height 25
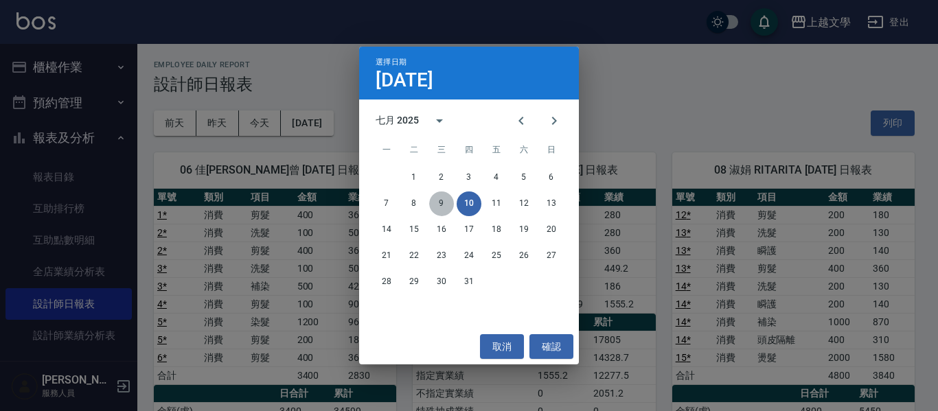
click at [445, 203] on button "9" at bounding box center [441, 204] width 25 height 25
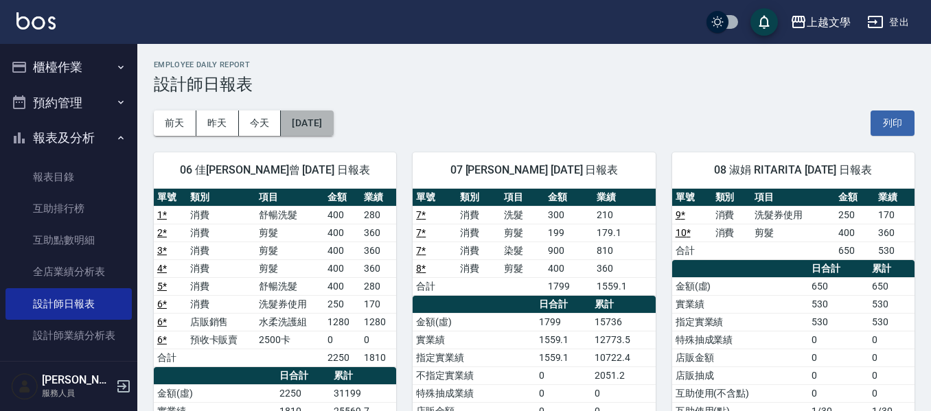
click at [330, 123] on button "[DATE]" at bounding box center [307, 123] width 52 height 25
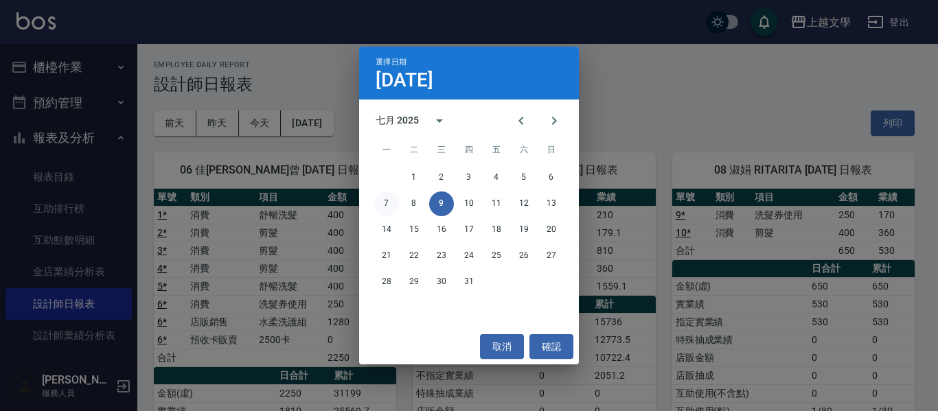
click at [394, 205] on button "7" at bounding box center [386, 204] width 25 height 25
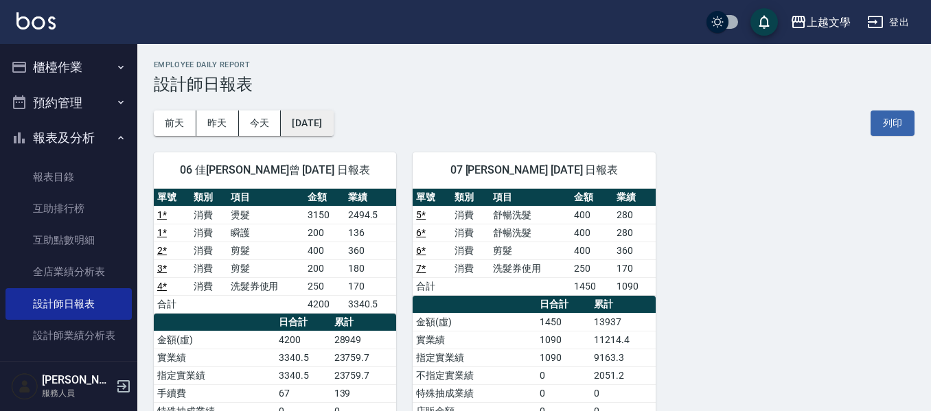
click at [321, 133] on button "[DATE]" at bounding box center [307, 123] width 52 height 25
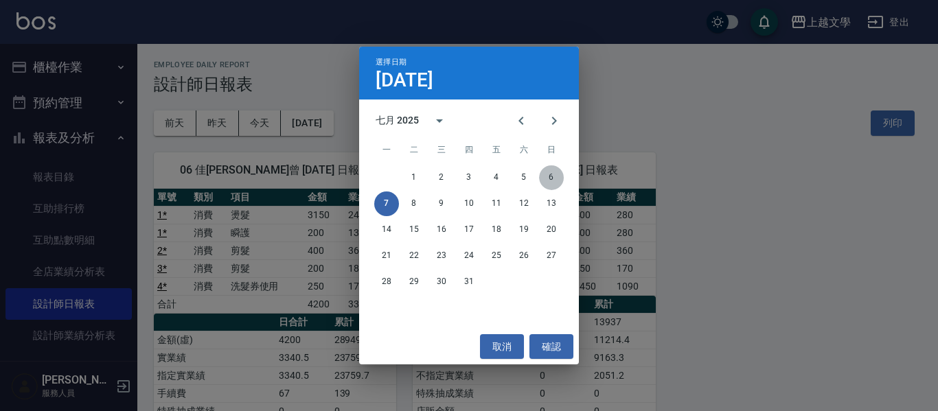
click at [548, 179] on button "6" at bounding box center [551, 177] width 25 height 25
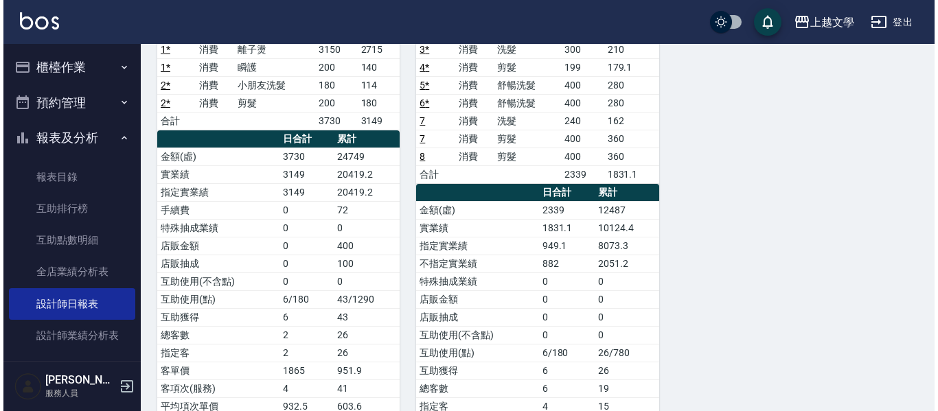
scroll to position [69, 0]
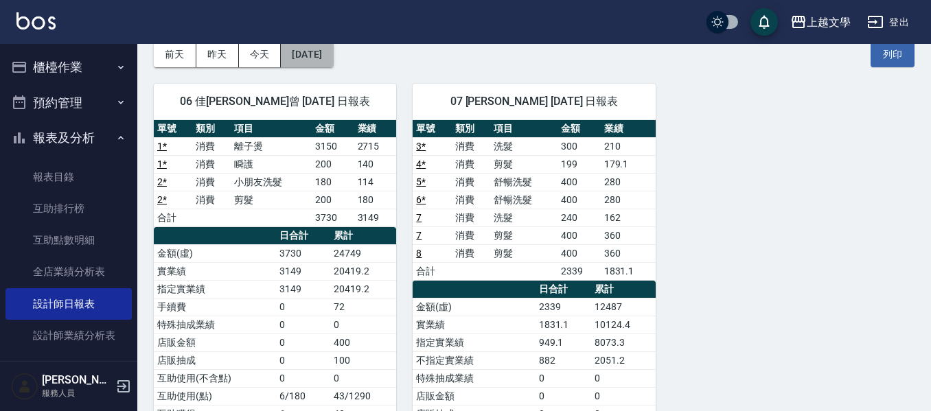
click at [308, 46] on button "[DATE]" at bounding box center [307, 54] width 52 height 25
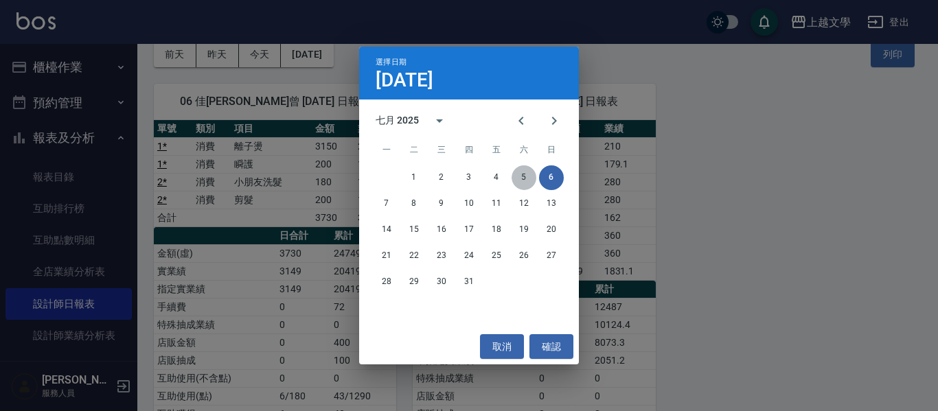
click at [520, 180] on button "5" at bounding box center [524, 177] width 25 height 25
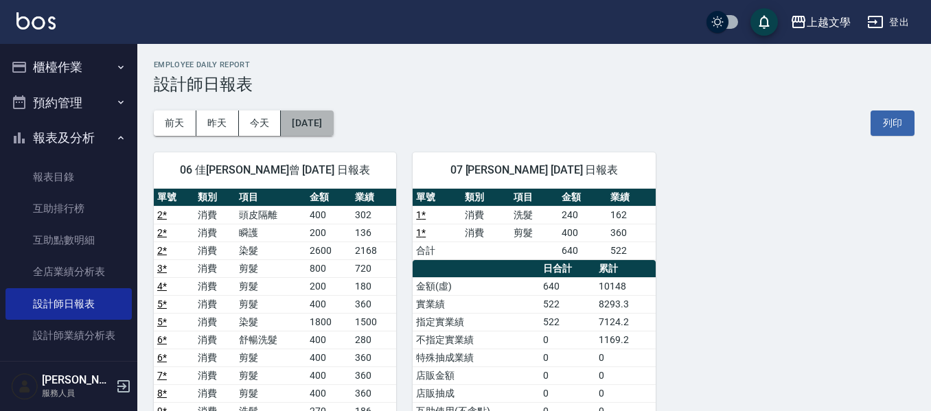
click at [326, 115] on button "[DATE]" at bounding box center [307, 123] width 52 height 25
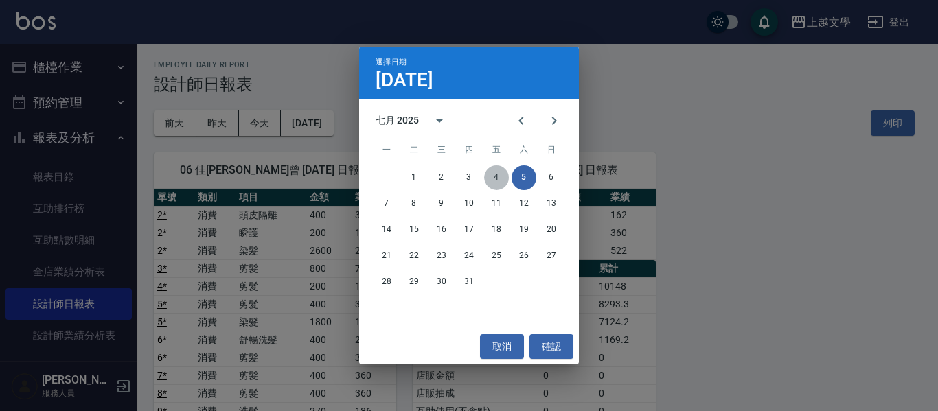
click at [500, 178] on button "4" at bounding box center [496, 177] width 25 height 25
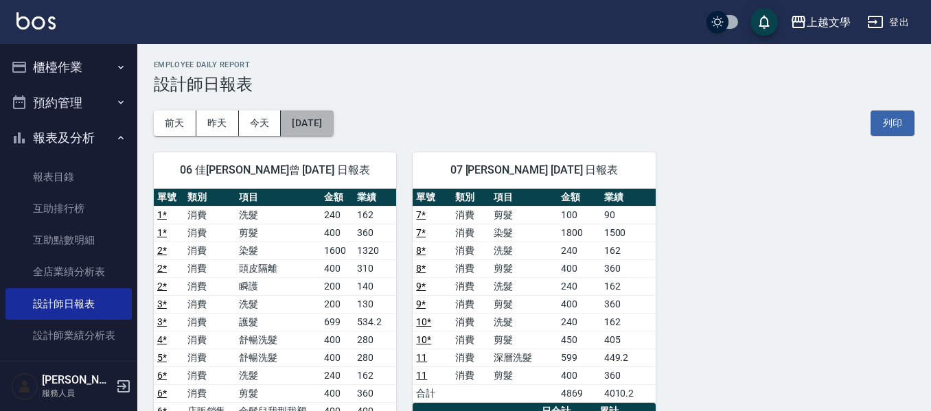
click at [315, 123] on button "[DATE]" at bounding box center [307, 123] width 52 height 25
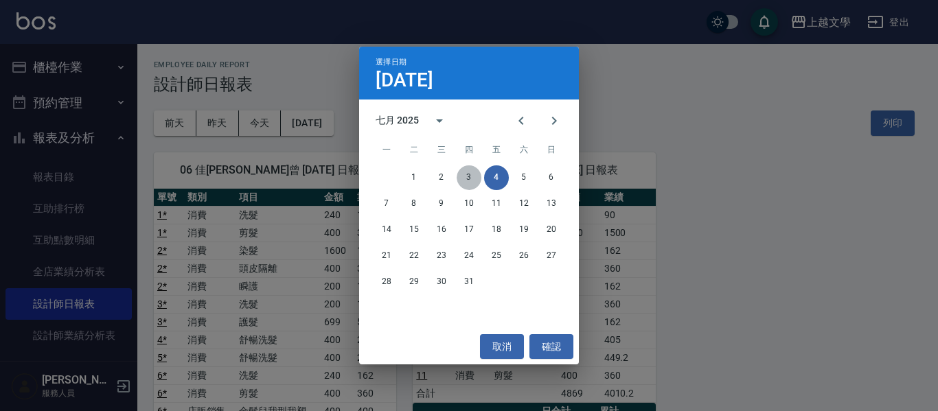
click at [473, 177] on button "3" at bounding box center [469, 177] width 25 height 25
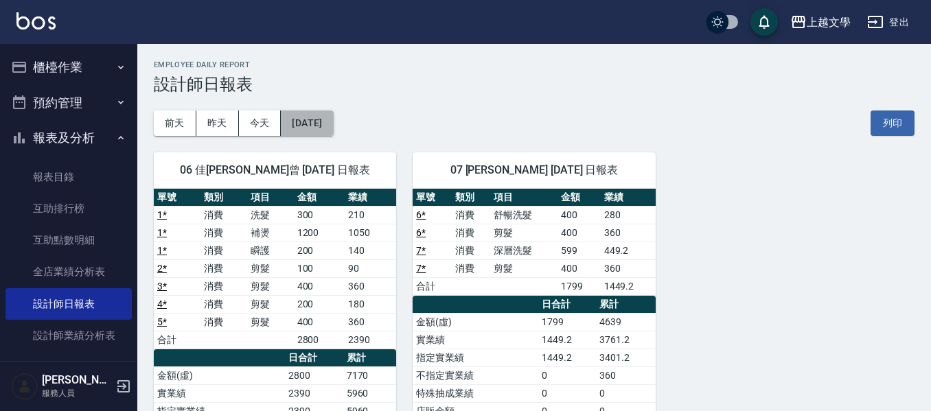
click at [333, 125] on button "[DATE]" at bounding box center [307, 123] width 52 height 25
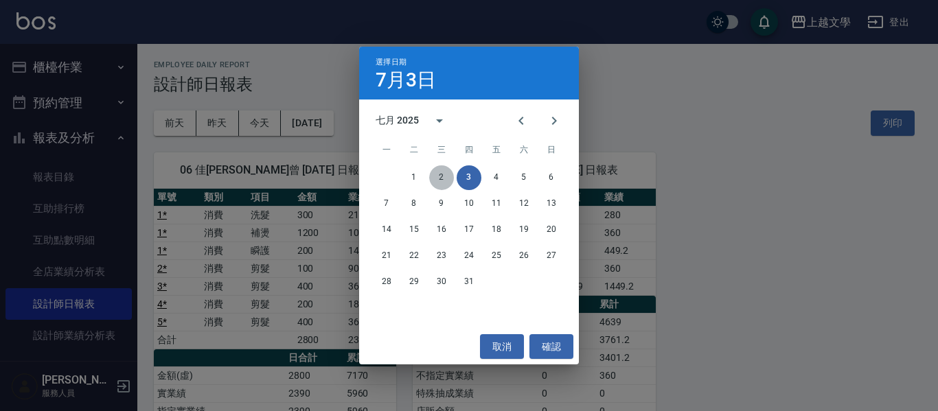
click at [444, 174] on button "2" at bounding box center [441, 177] width 25 height 25
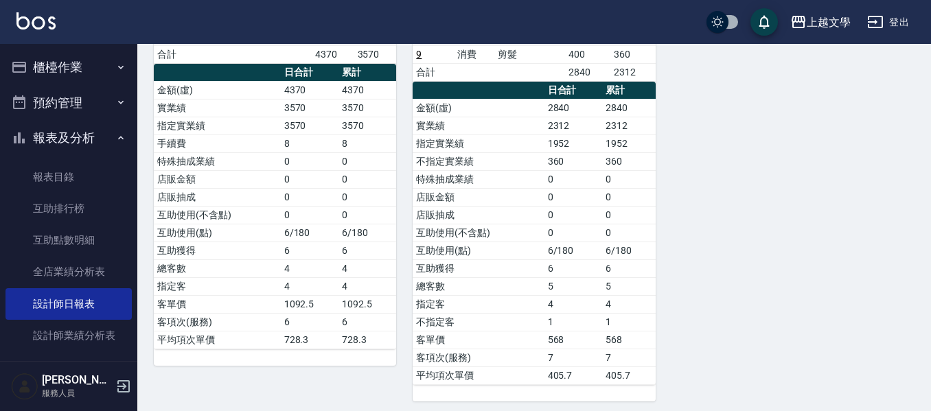
scroll to position [275, 0]
